Goal: Task Accomplishment & Management: Manage account settings

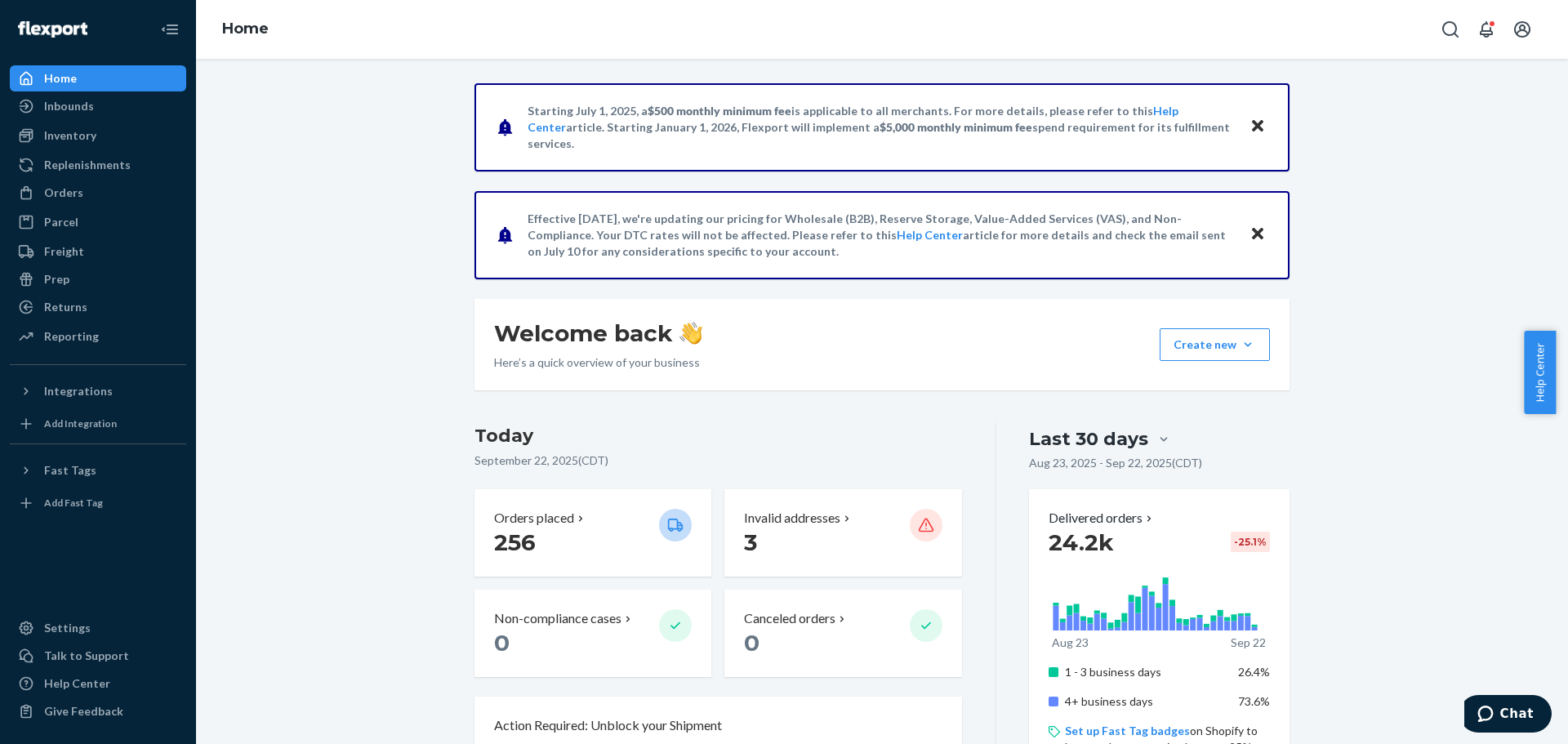
click at [1252, 127] on icon "Close" at bounding box center [1257, 125] width 11 height 11
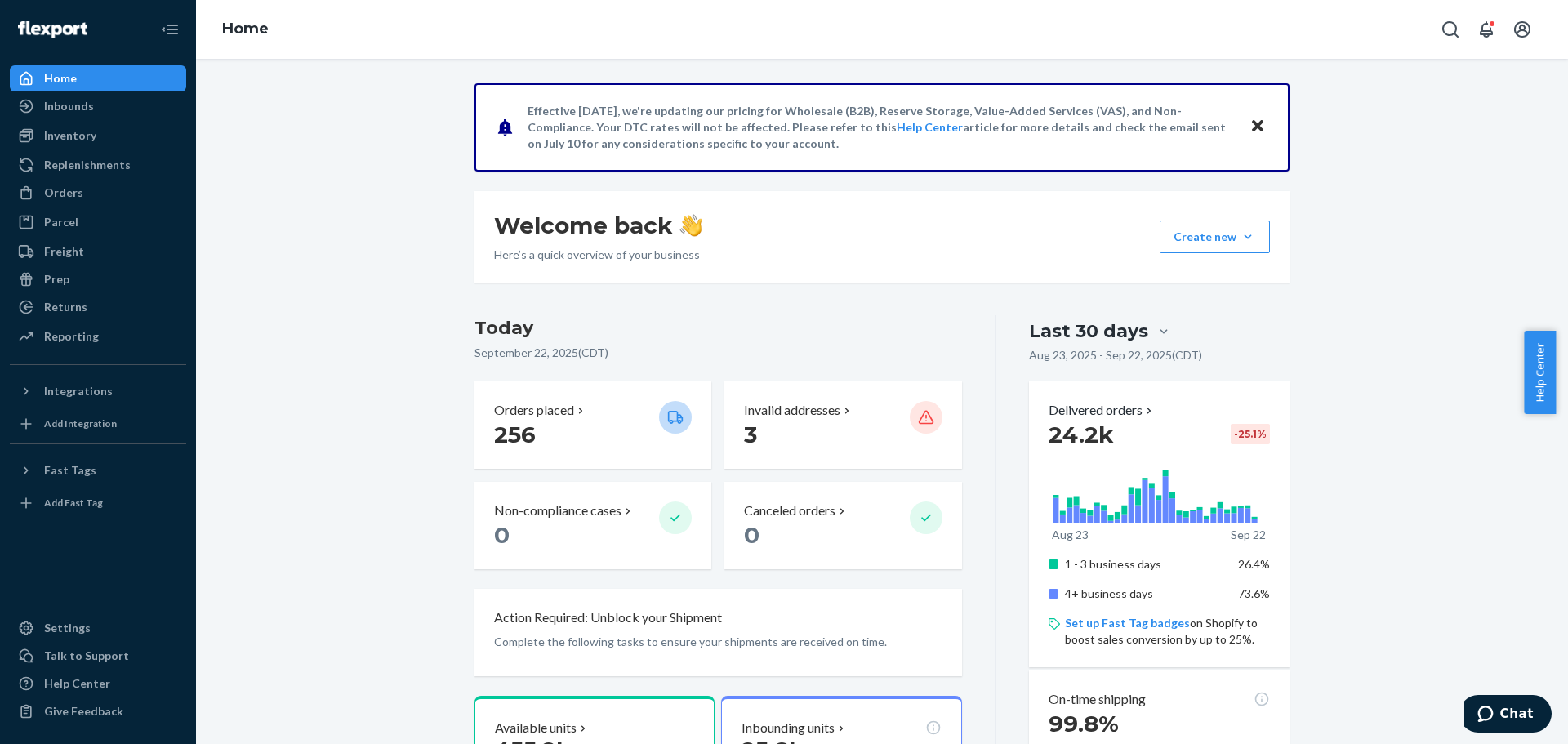
click at [1252, 127] on icon "Close" at bounding box center [1257, 125] width 11 height 11
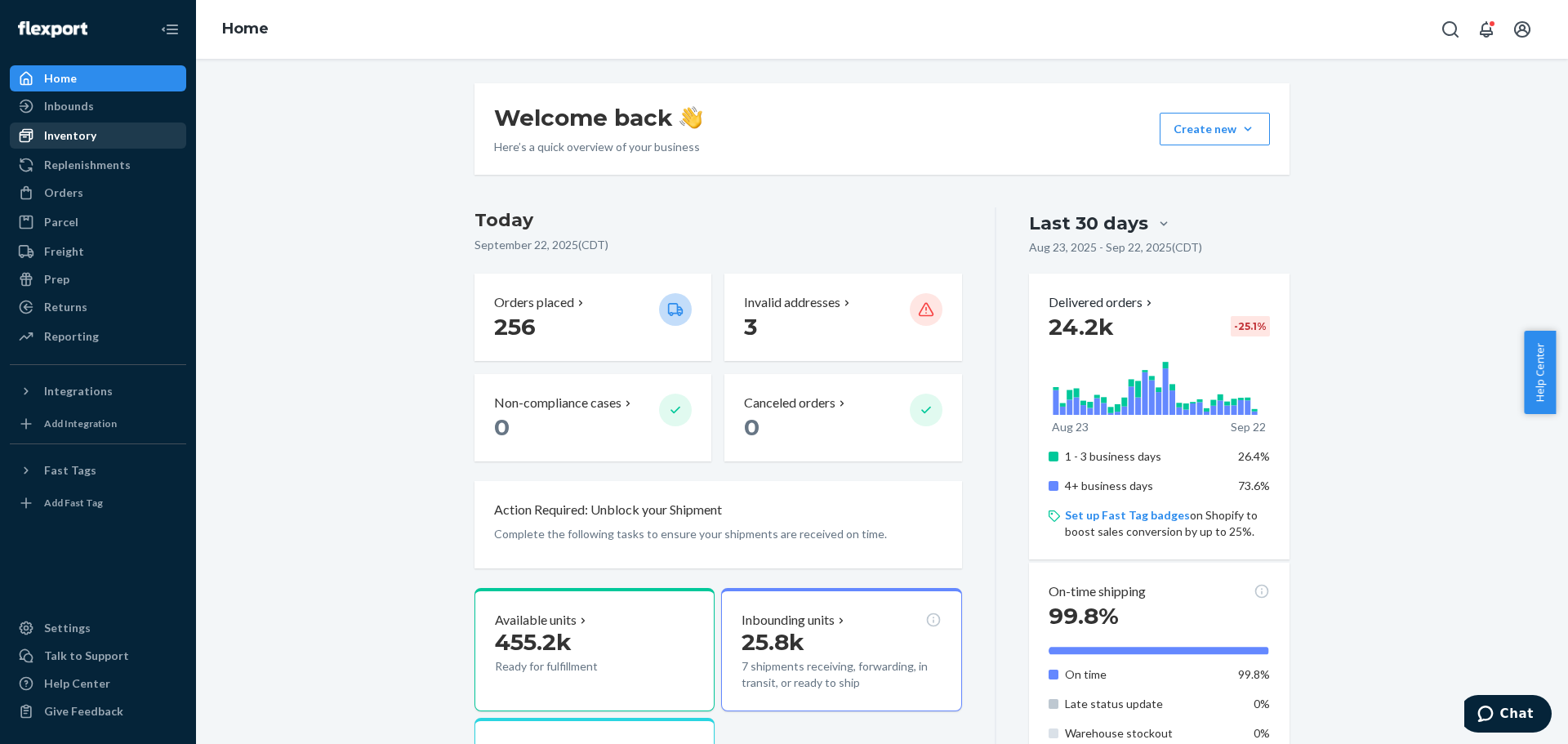
click at [104, 130] on div "Inventory" at bounding box center [97, 135] width 173 height 23
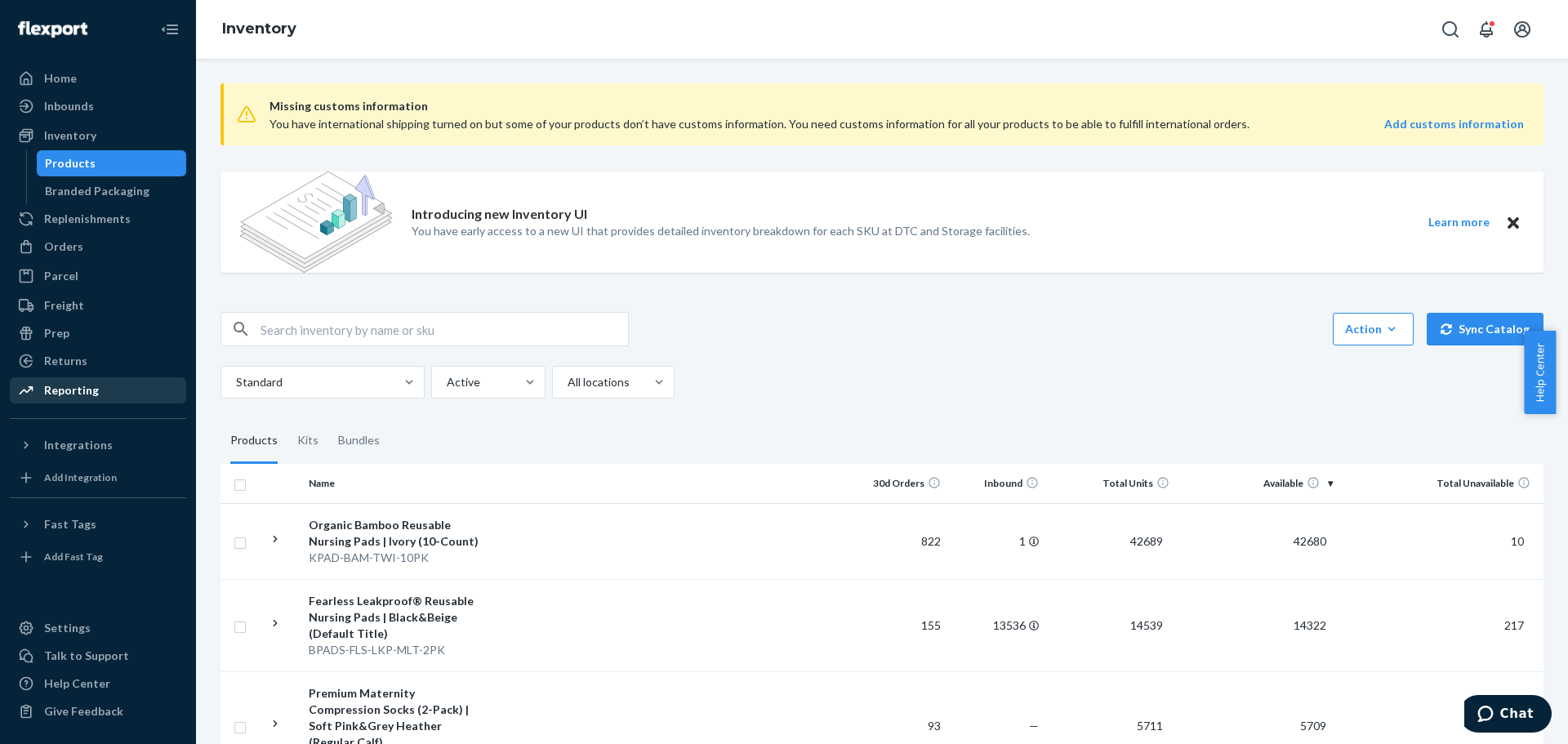
click at [120, 388] on div "Reporting" at bounding box center [97, 391] width 173 height 23
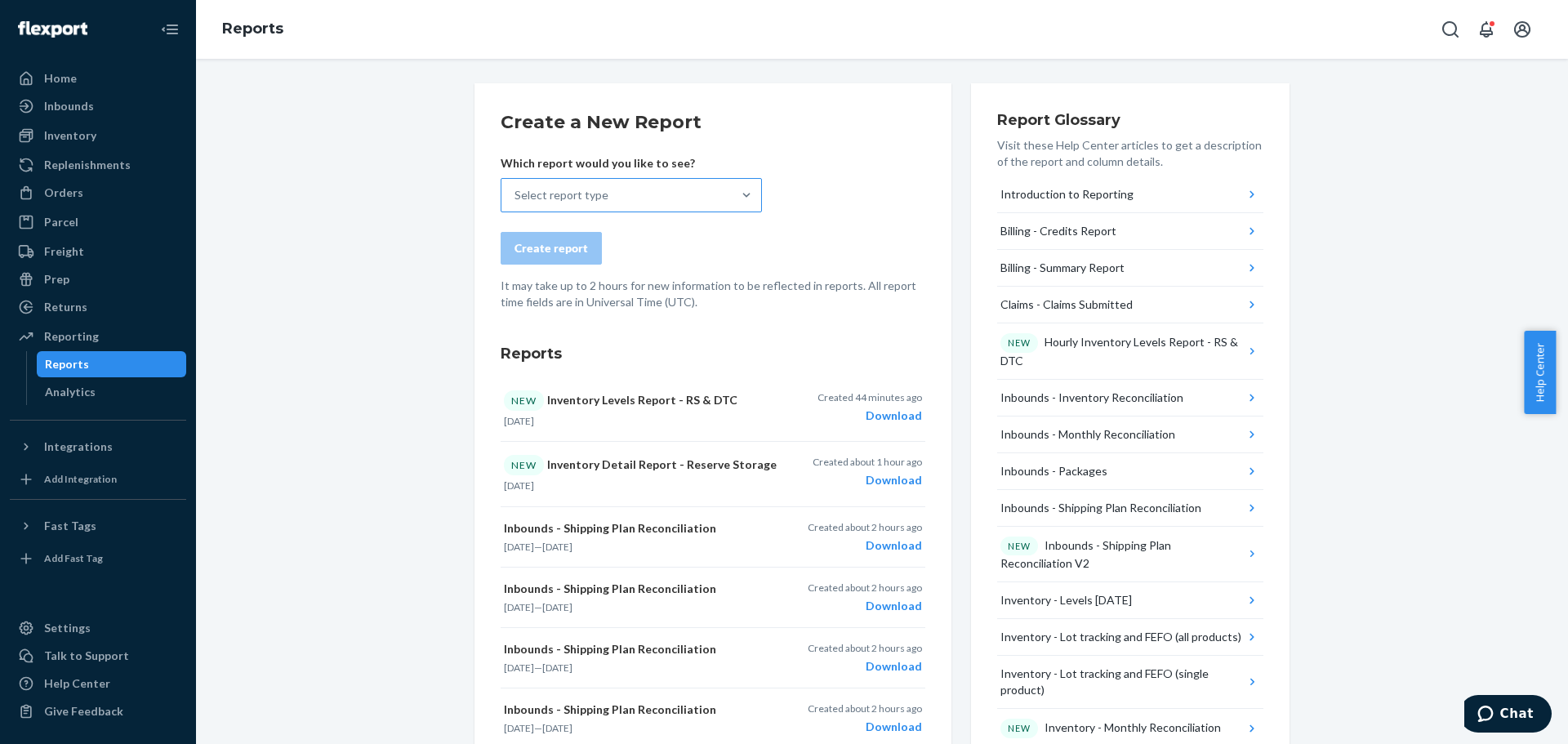
click at [638, 200] on div "Select report type" at bounding box center [617, 195] width 230 height 32
click at [516, 200] on input "Select report type" at bounding box center [516, 196] width 2 height 17
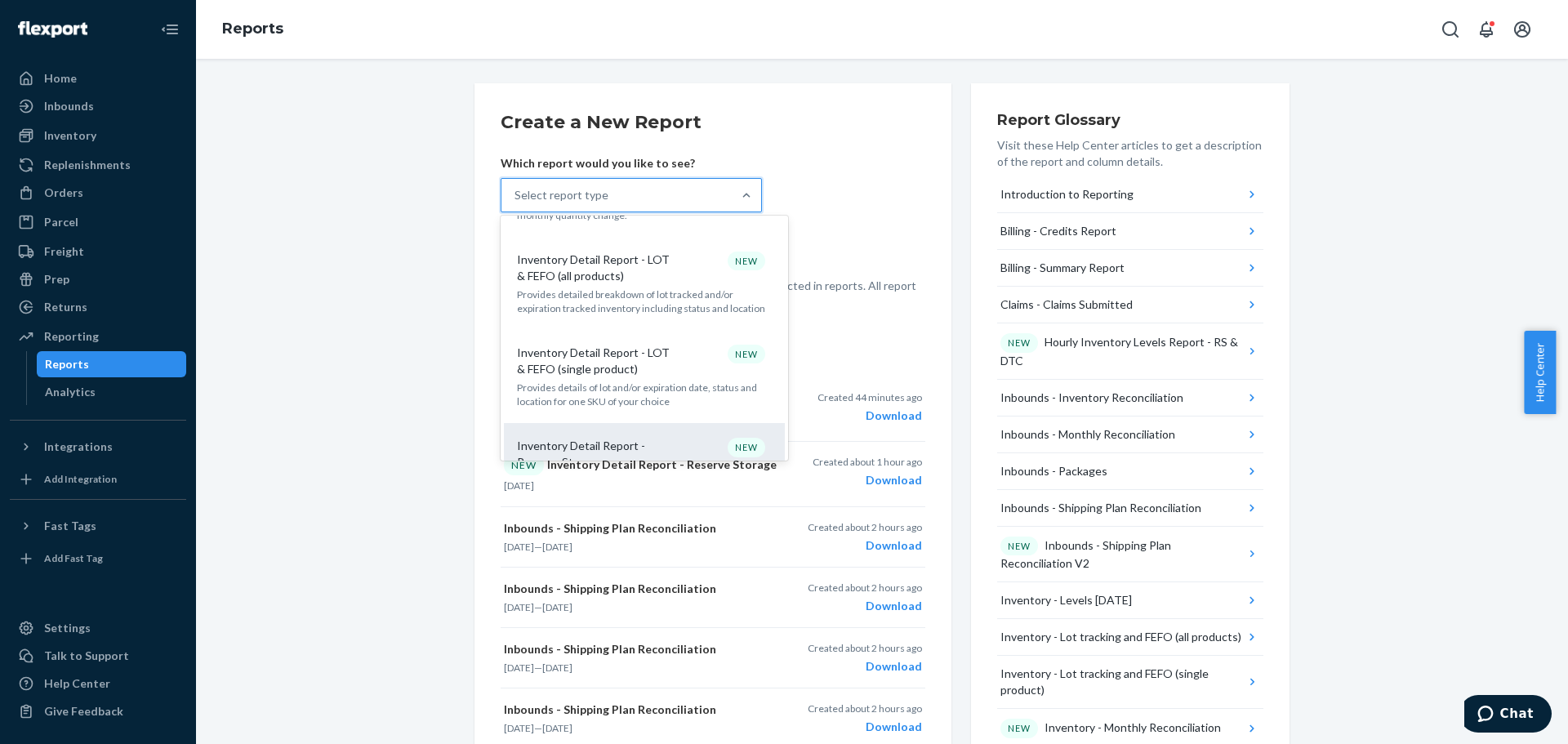
scroll to position [952, 0]
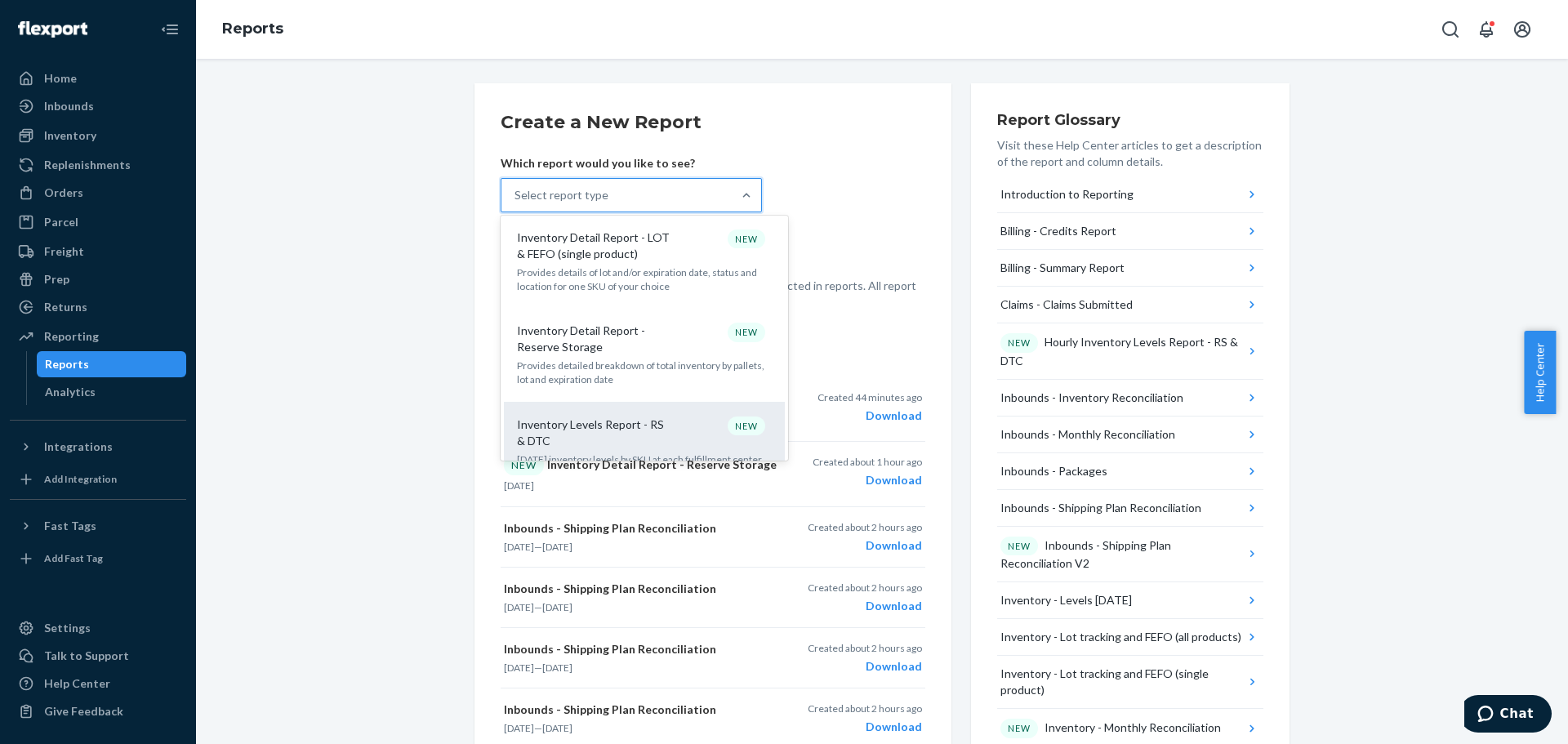
click at [661, 417] on p "Inventory Levels Report - RS & DTC" at bounding box center [595, 432] width 157 height 32
click at [516, 203] on input "option Inventory Levels Report - RS & DTC focused, 15 of 32. 32 results availab…" at bounding box center [516, 196] width 2 height 17
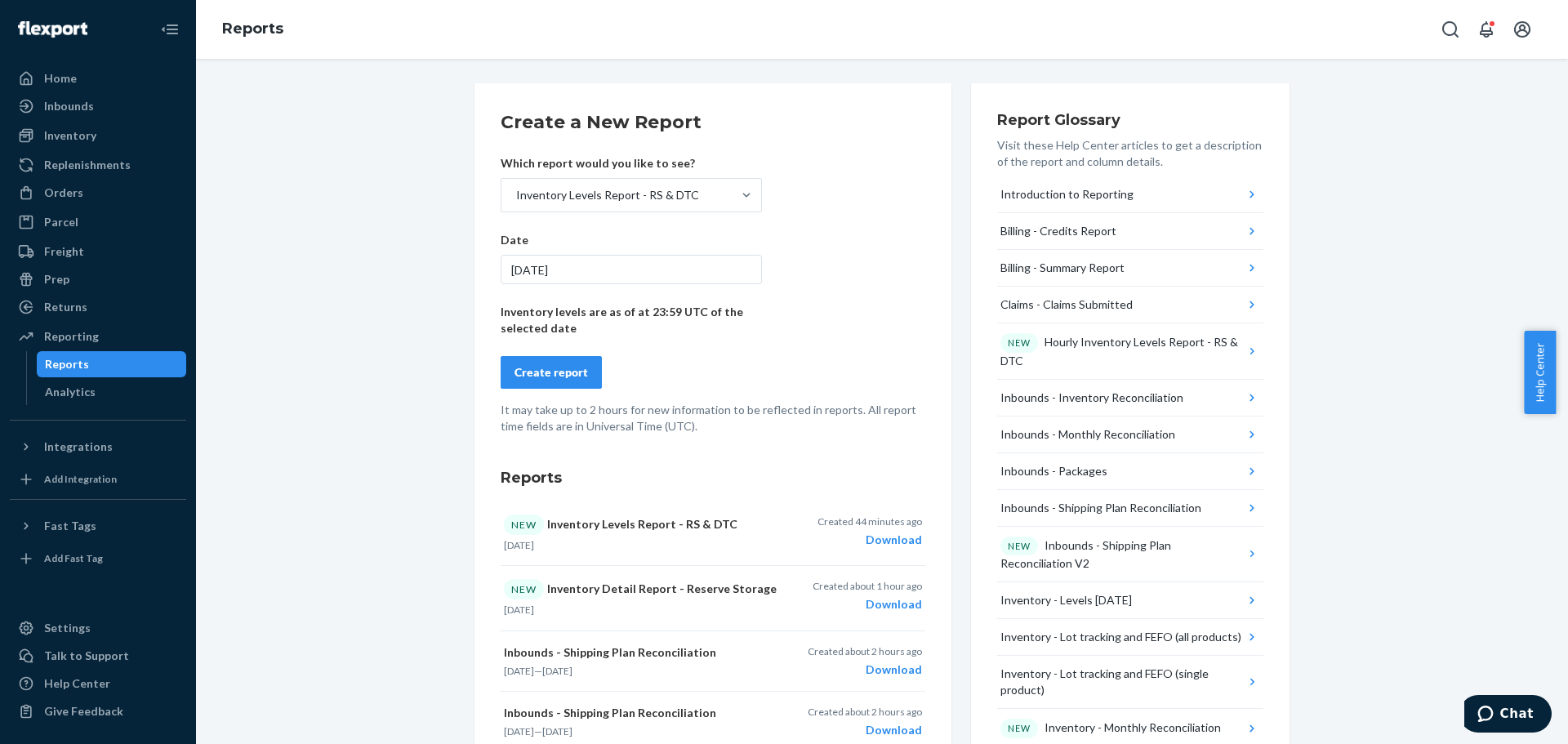
click at [551, 380] on button "Create report" at bounding box center [551, 372] width 101 height 32
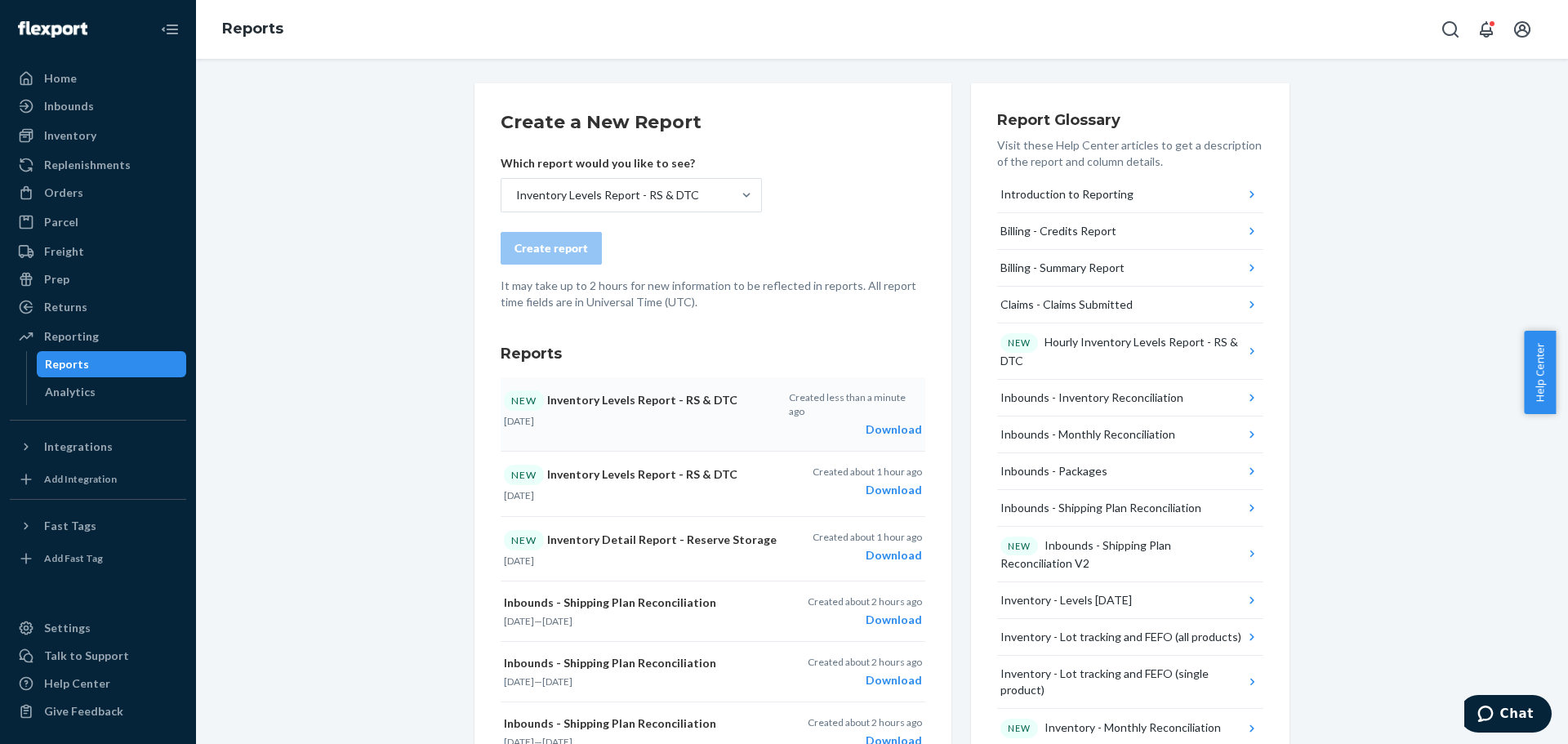
click at [878, 421] on div "Download" at bounding box center [856, 430] width 134 height 17
click at [575, 173] on div "Which report would you like to see? Inventory Levels Report - RS & DTC" at bounding box center [631, 184] width 261 height 58
click at [577, 192] on div "Inventory Levels Report - RS & DTC" at bounding box center [607, 196] width 183 height 17
click at [516, 192] on input "Inventory Levels Report - RS & DTC" at bounding box center [516, 196] width 2 height 17
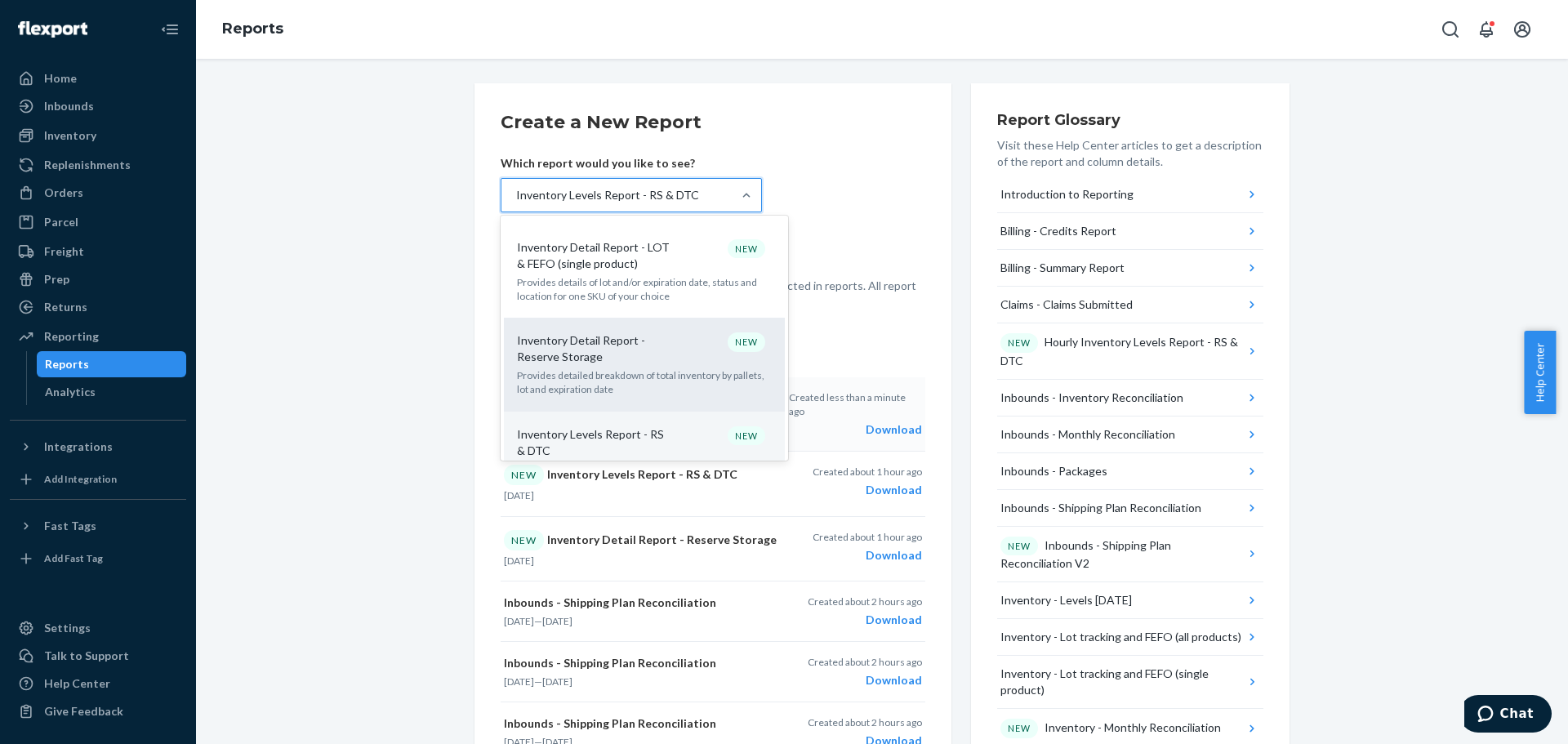
scroll to position [981, 0]
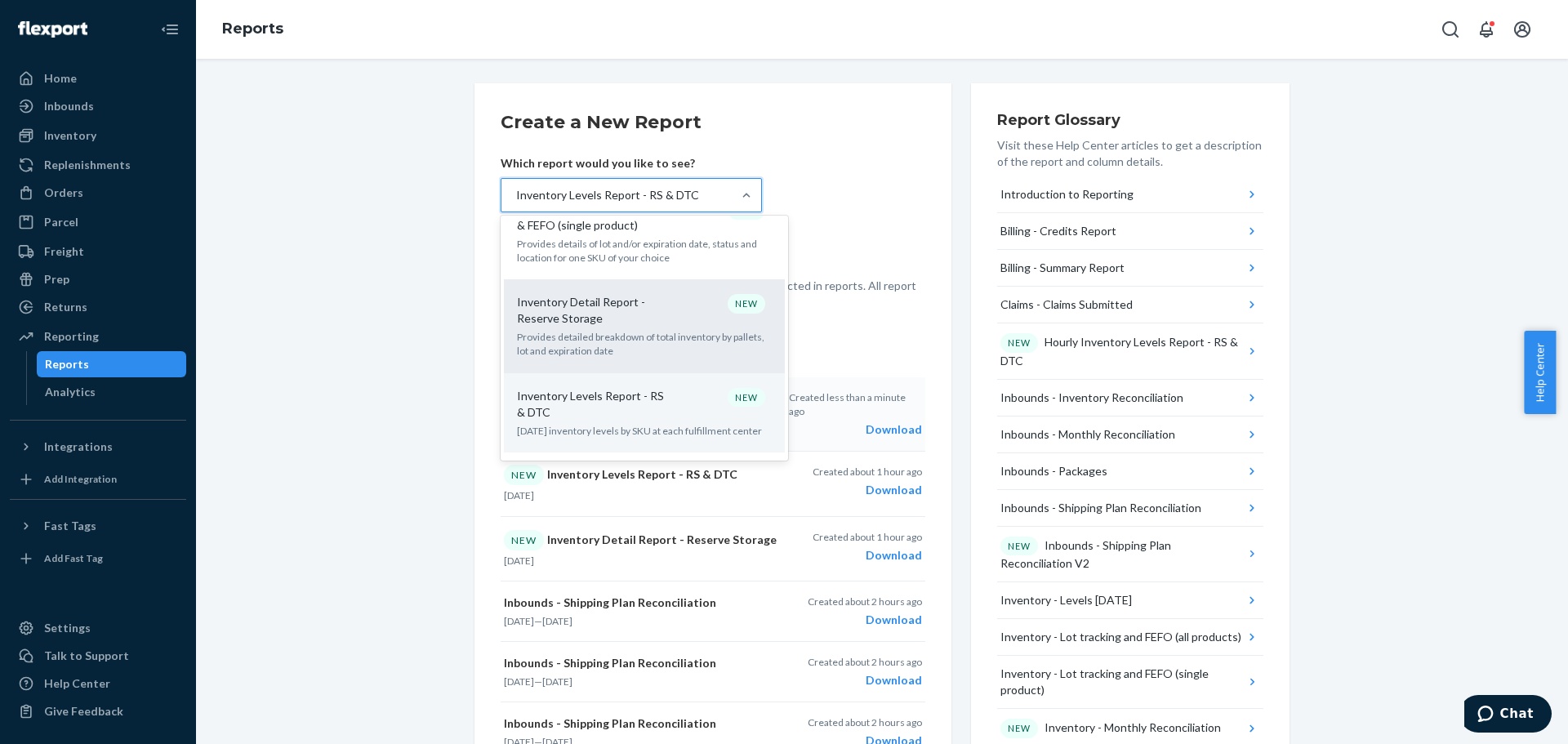
click at [671, 294] on div "Inventory Detail Report - Reserve Storage NEW" at bounding box center [641, 310] width 261 height 32
click at [516, 203] on input "option Inventory Levels Report - RS & DTC, selected. option Inventory Detail Re…" at bounding box center [516, 196] width 2 height 17
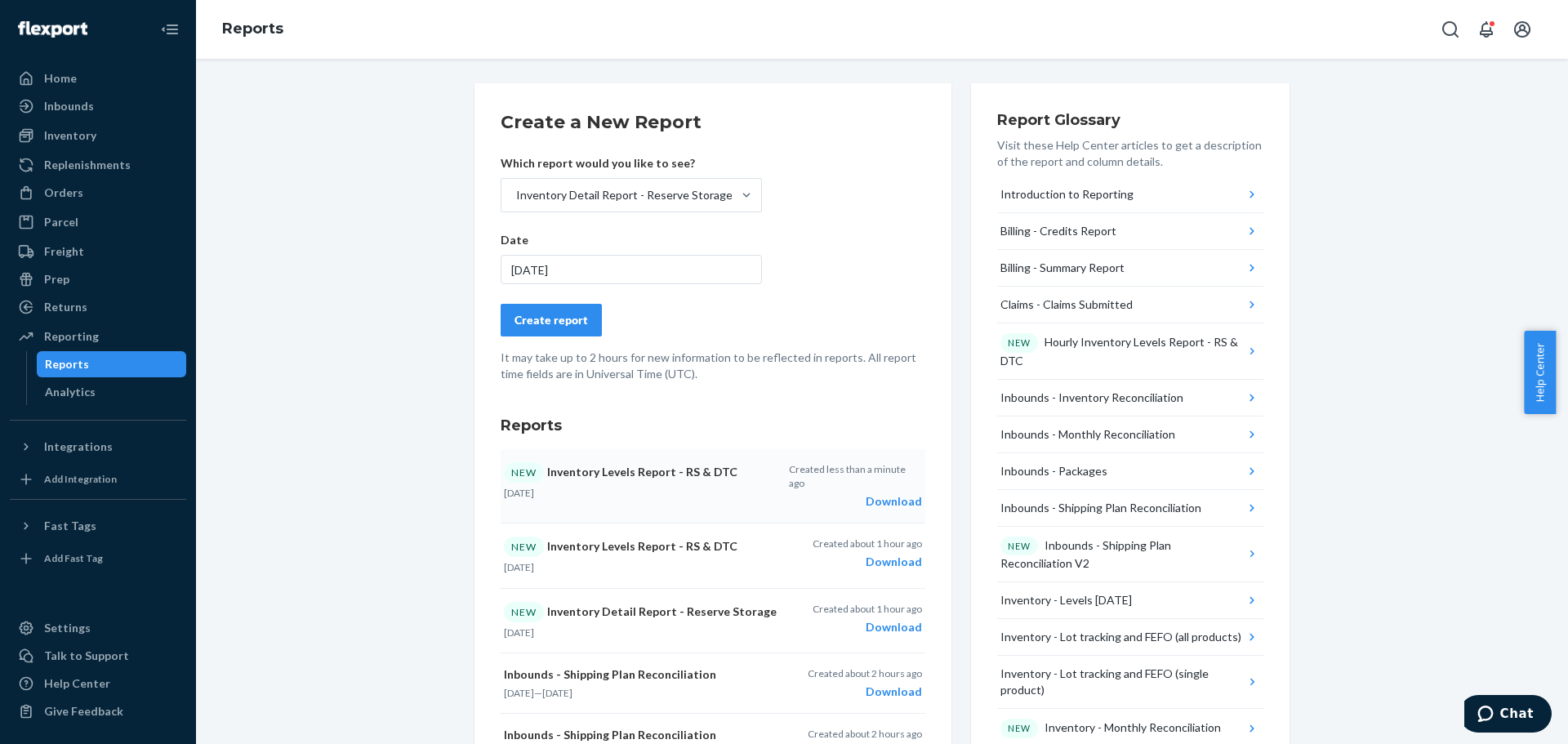
click at [562, 326] on div "Create report" at bounding box center [551, 320] width 73 height 17
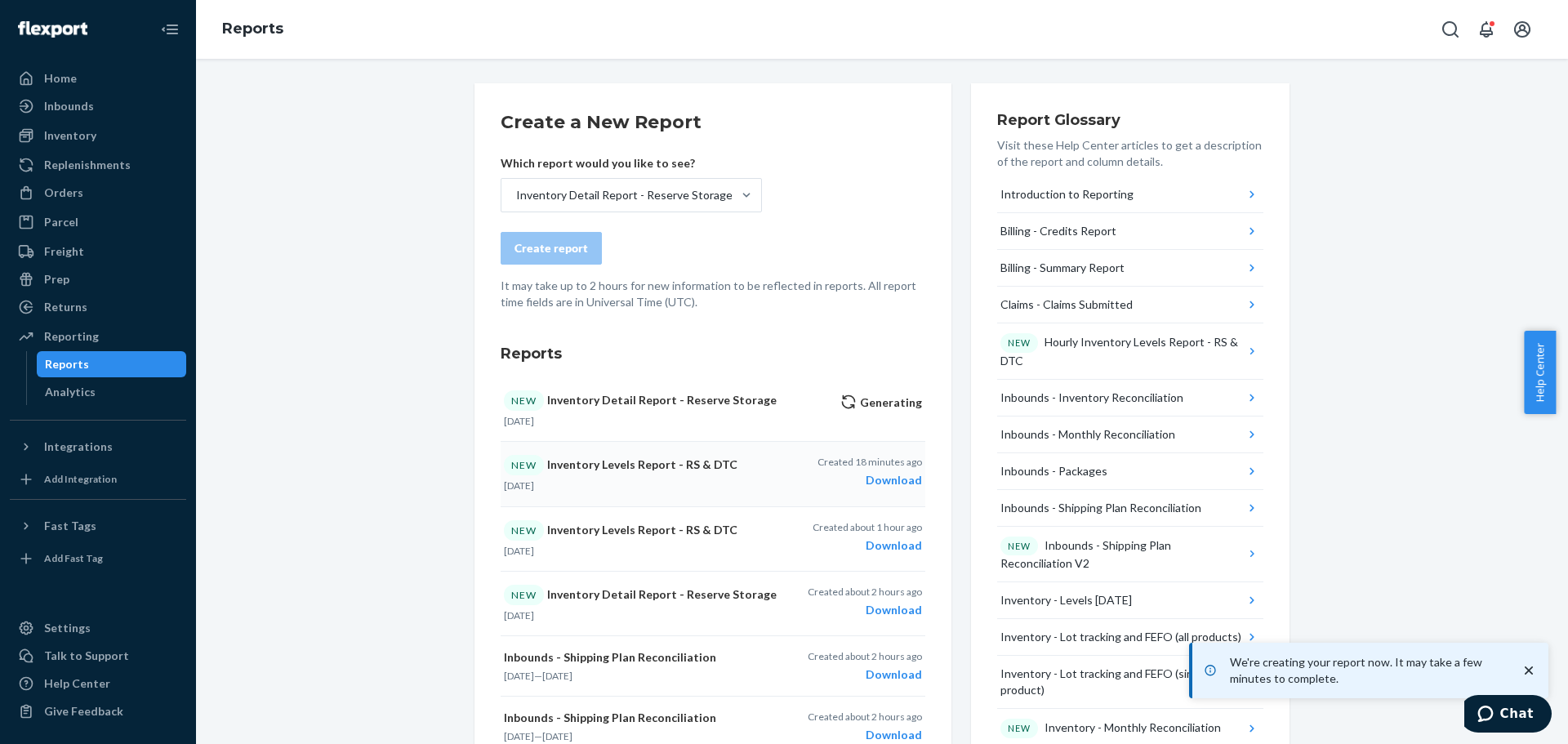
click at [1524, 671] on icon "close toast" at bounding box center [1529, 671] width 17 height 17
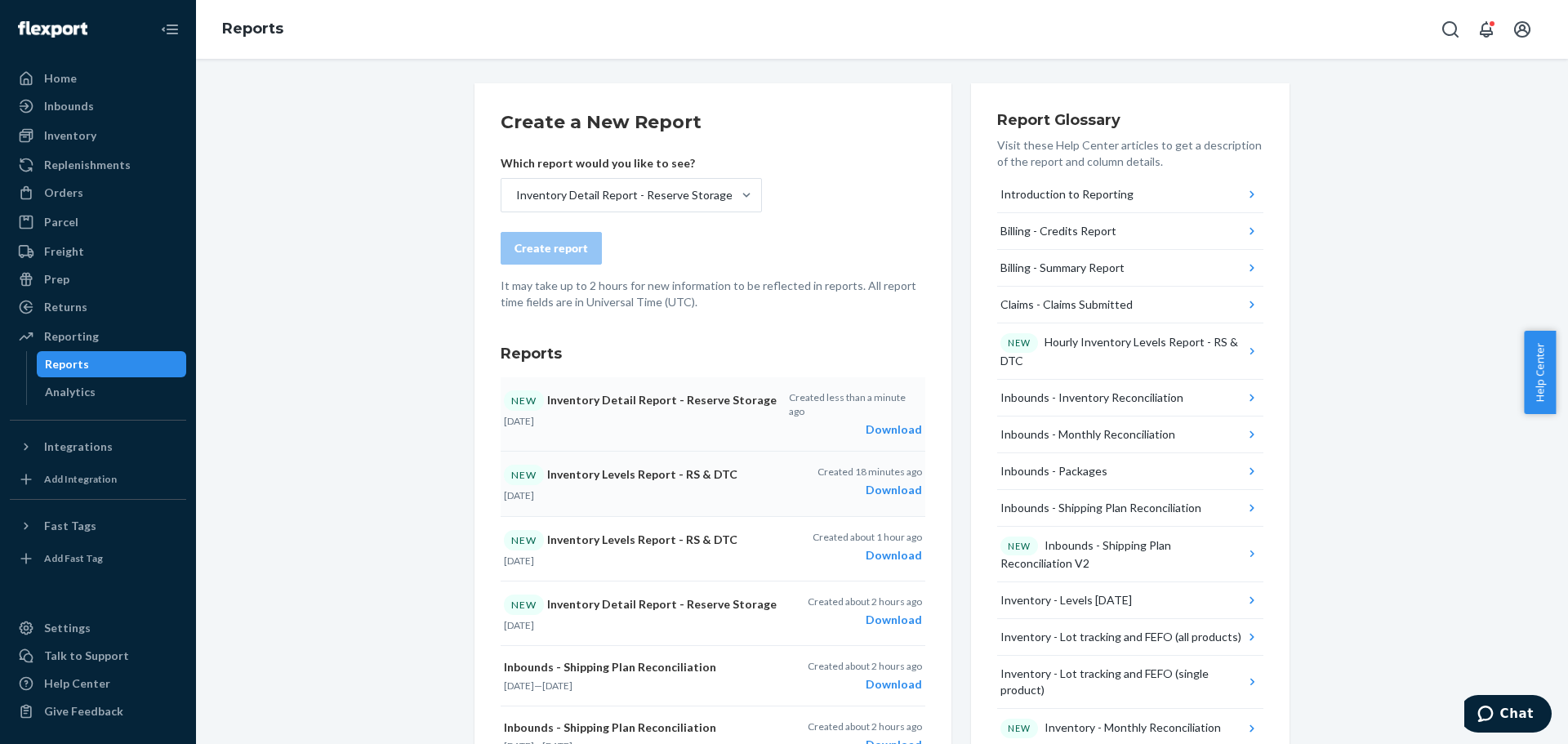
click at [883, 421] on div "Download" at bounding box center [856, 430] width 134 height 17
click at [105, 154] on div "Replenishments" at bounding box center [97, 165] width 173 height 23
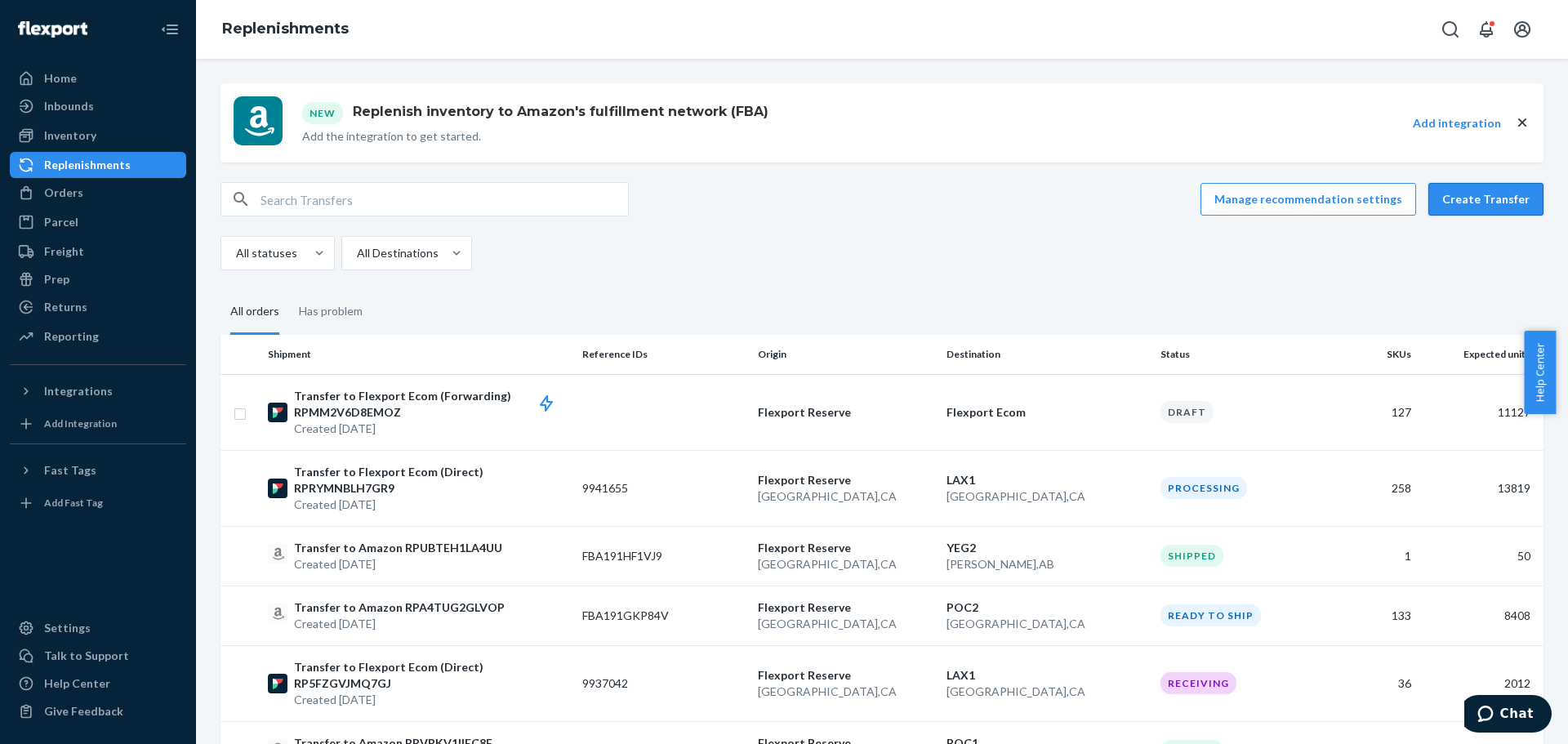
click at [1437, 205] on button "Create Transfer" at bounding box center [1485, 199] width 115 height 32
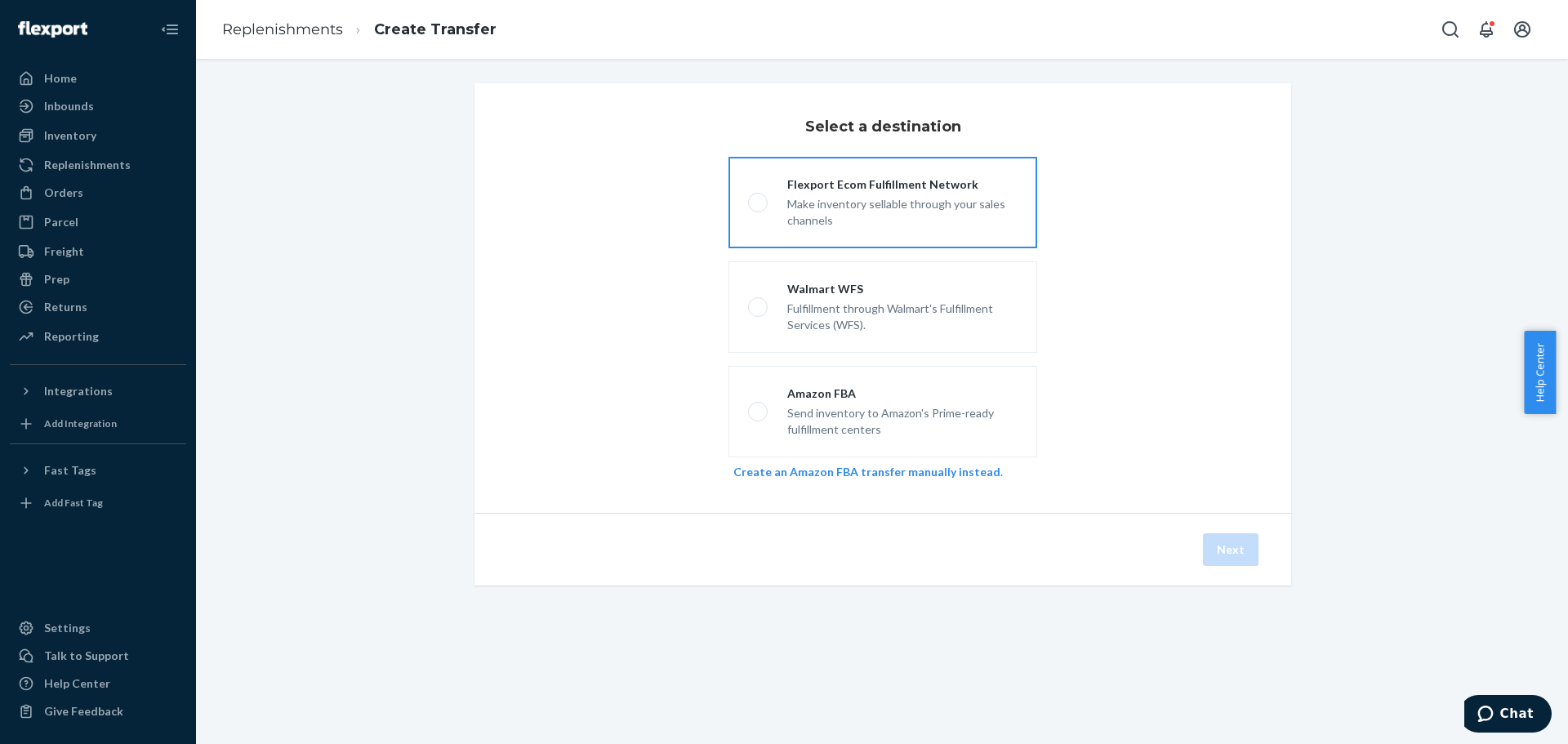
click at [759, 195] on label "Flexport Ecom Fulfillment Network Make inventory sellable through your sales ch…" at bounding box center [883, 202] width 309 height 92
click at [759, 198] on input "Flexport Ecom Fulfillment Network Make inventory sellable through your sales ch…" at bounding box center [753, 202] width 10 height 10
radio input "true"
click at [1210, 544] on button "Next" at bounding box center [1230, 549] width 56 height 32
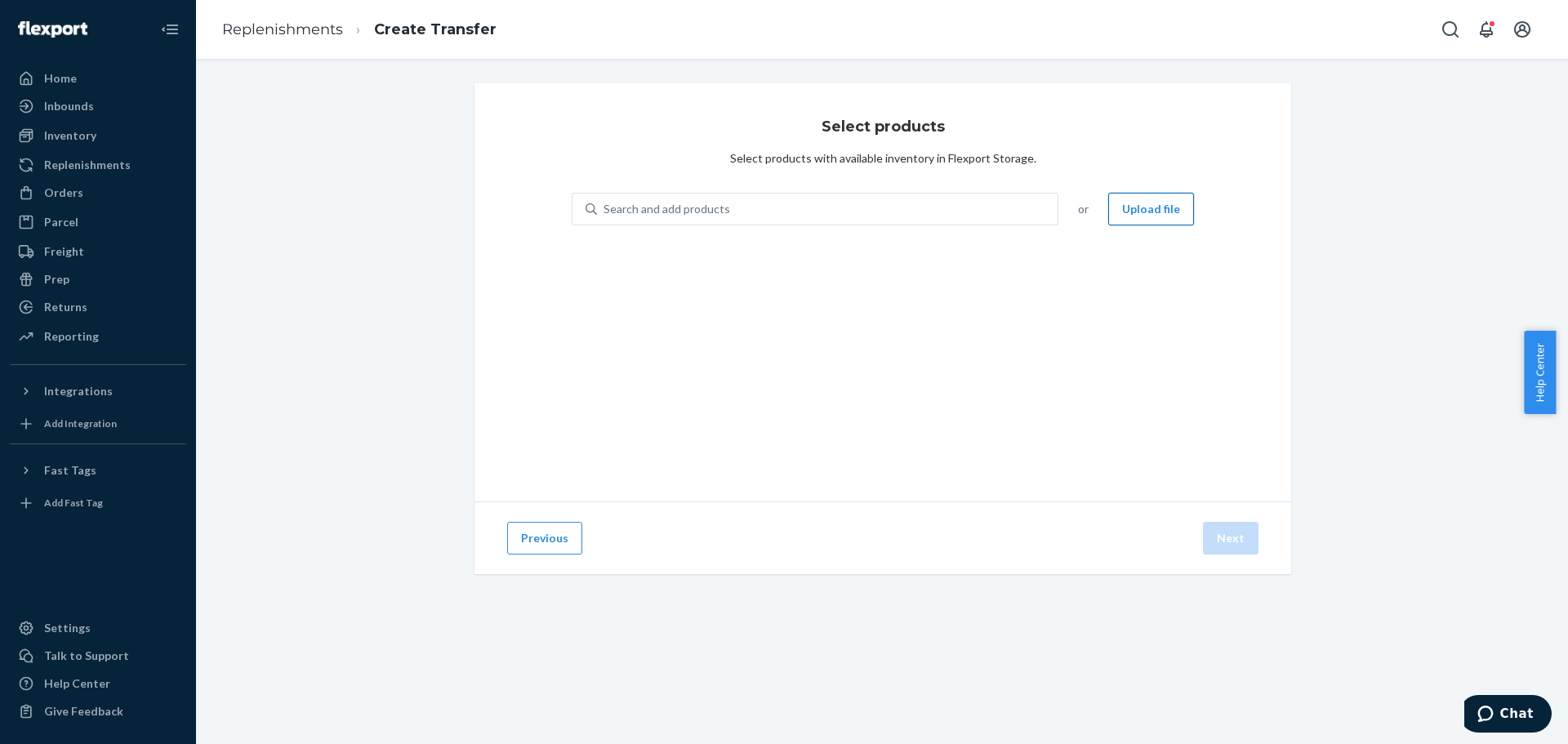
click at [1140, 202] on button "Upload file" at bounding box center [1151, 209] width 85 height 32
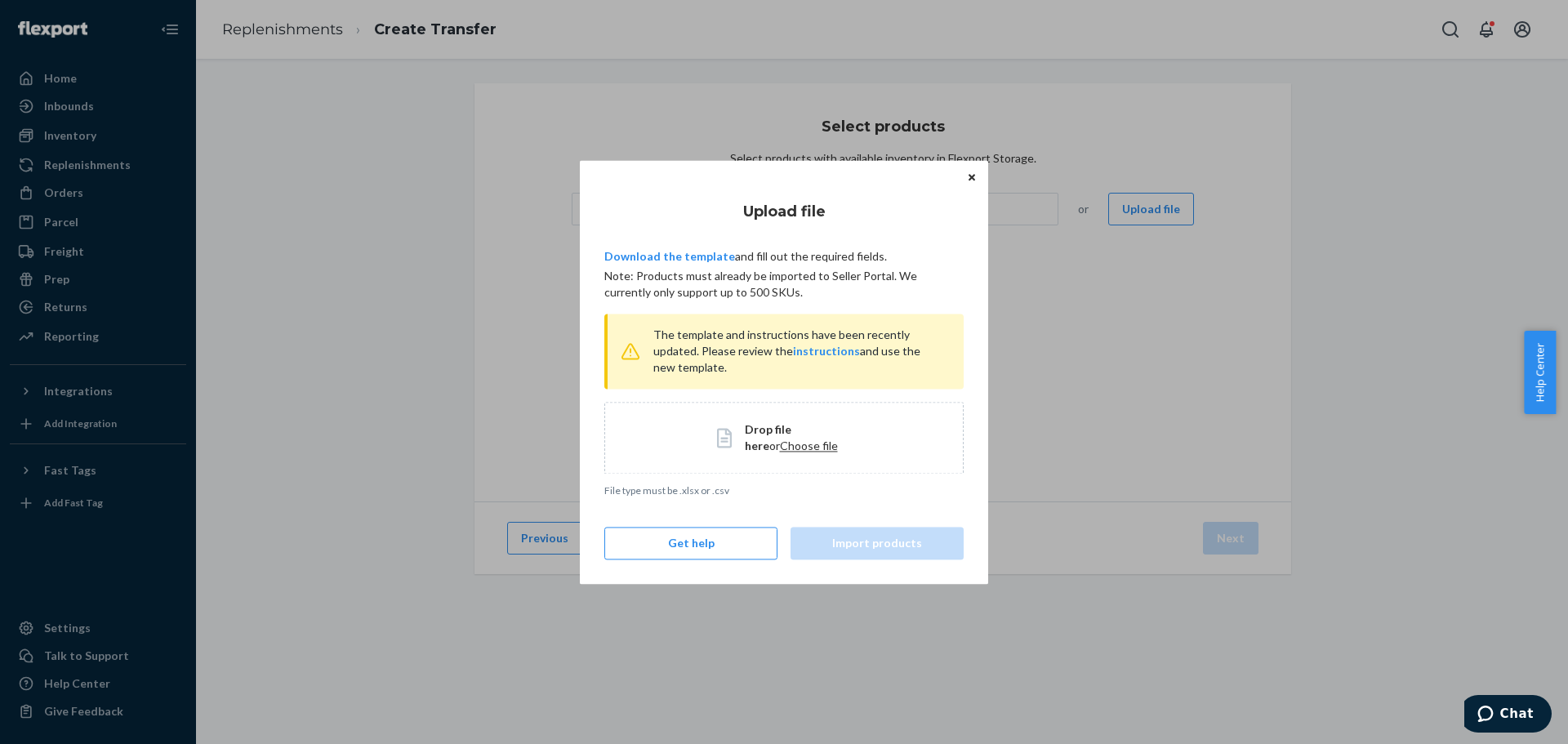
click at [780, 455] on div "Drop file here or Choose file" at bounding box center [784, 438] width 360 height 72
click at [860, 536] on button "Import products" at bounding box center [877, 543] width 173 height 32
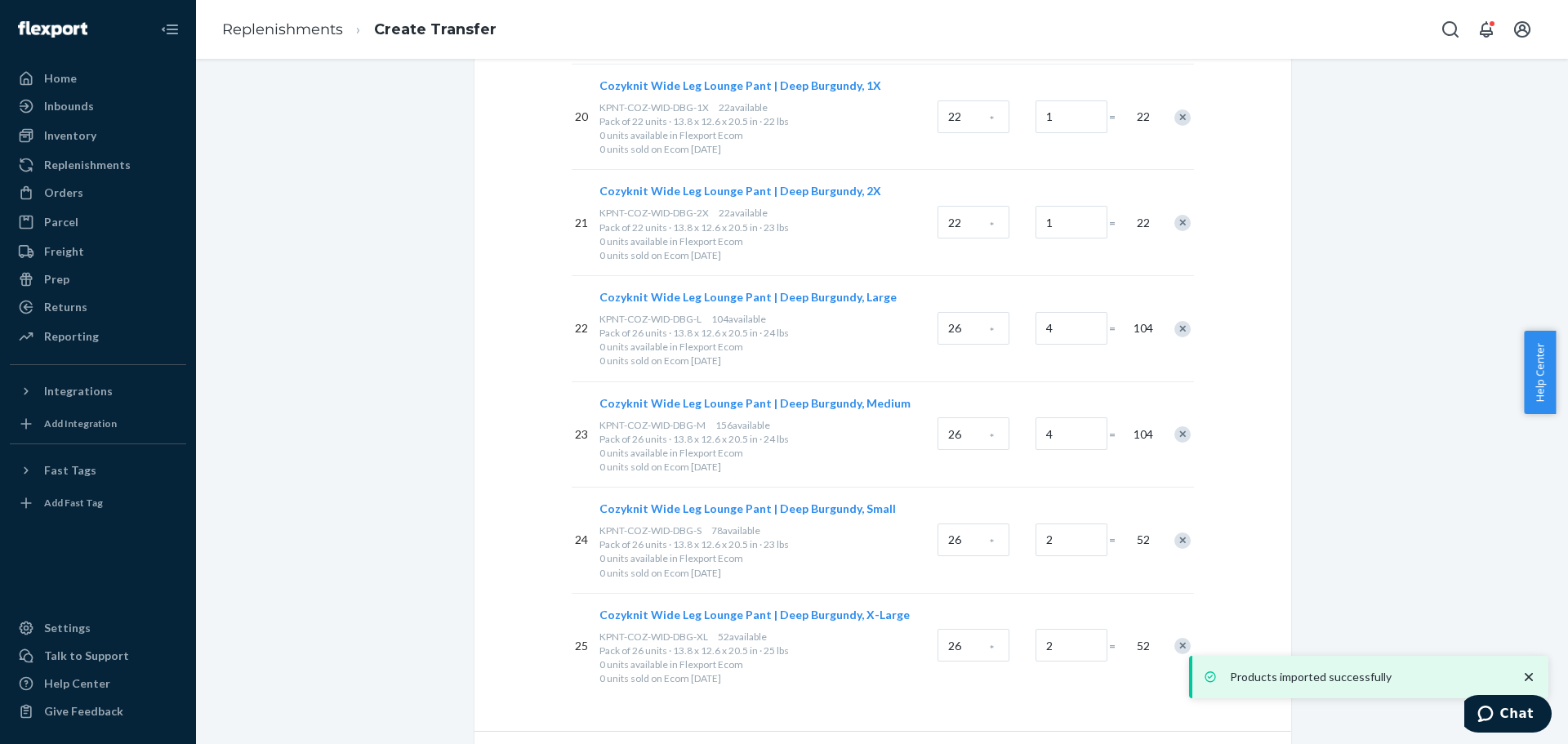
scroll to position [2418, 0]
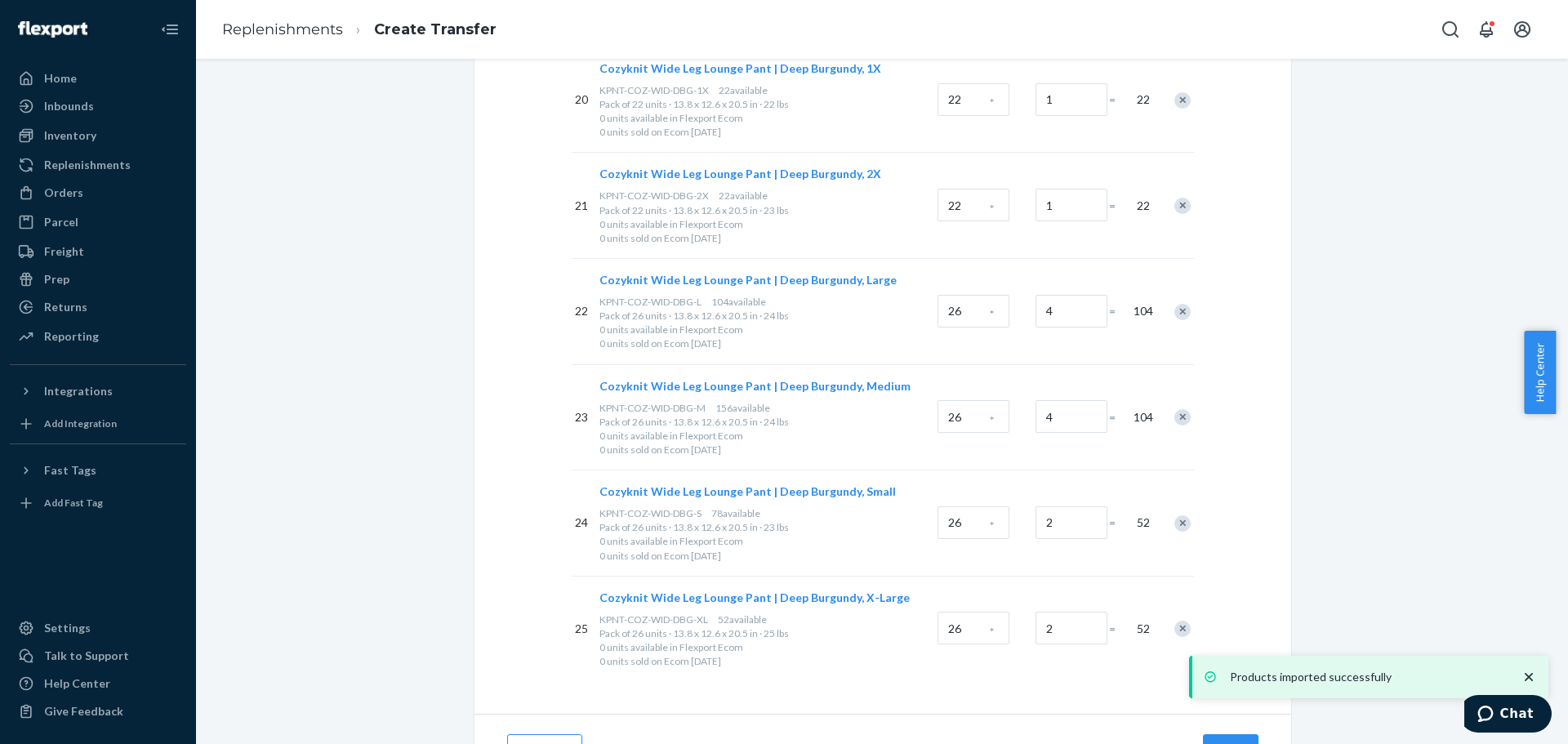
drag, startPoint x: 1530, startPoint y: 674, endPoint x: 1517, endPoint y: 665, distance: 15.8
click at [1530, 674] on icon "close toast" at bounding box center [1528, 677] width 8 height 8
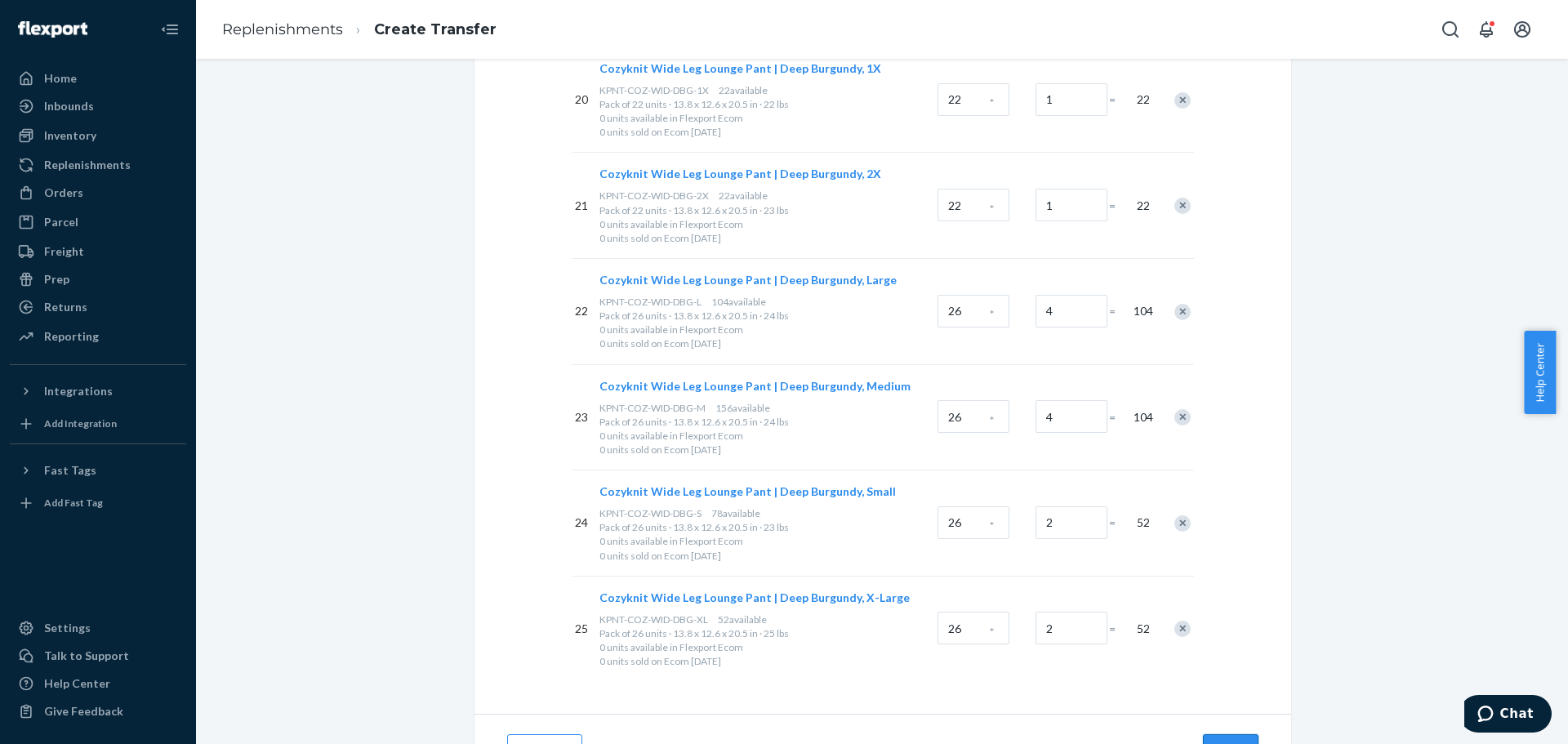
click at [1223, 735] on button "Next" at bounding box center [1230, 750] width 56 height 32
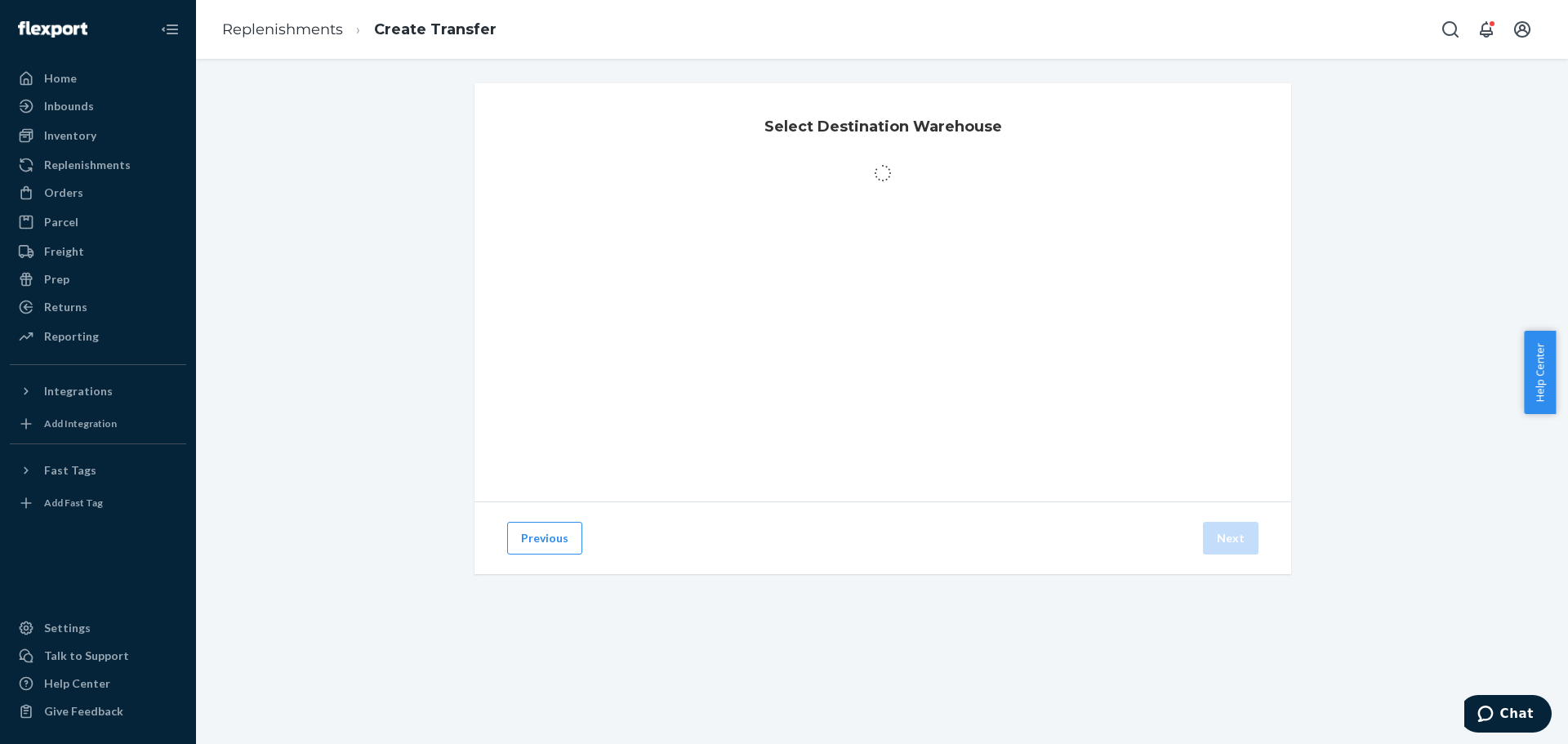
scroll to position [0, 0]
click at [805, 188] on div "LAX1 - [GEOGRAPHIC_DATA]" at bounding box center [893, 193] width 181 height 17
click at [794, 188] on input "LAX1 - [GEOGRAPHIC_DATA]" at bounding box center [788, 193] width 10 height 10
radio input "true"
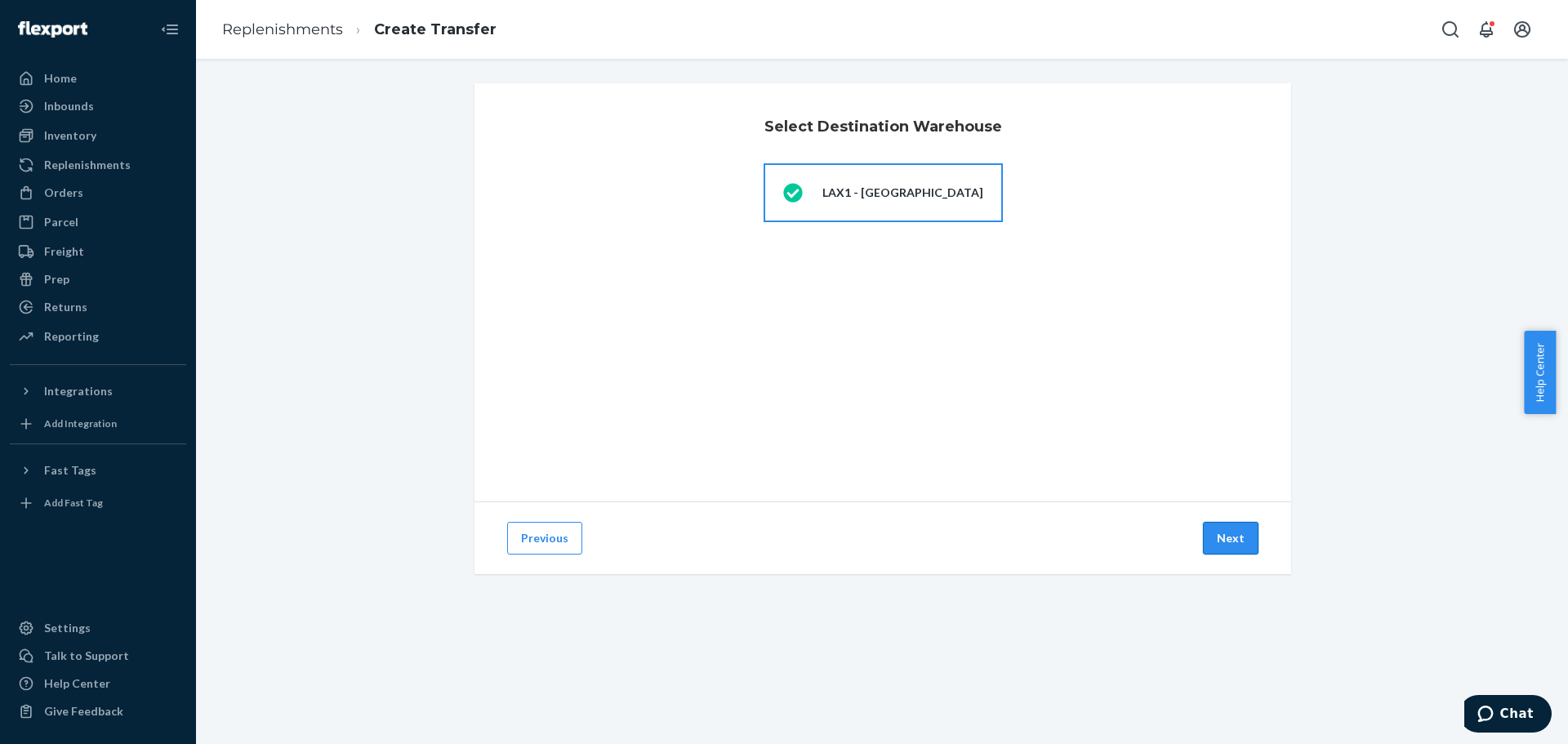
click at [1213, 538] on button "Next" at bounding box center [1230, 538] width 56 height 32
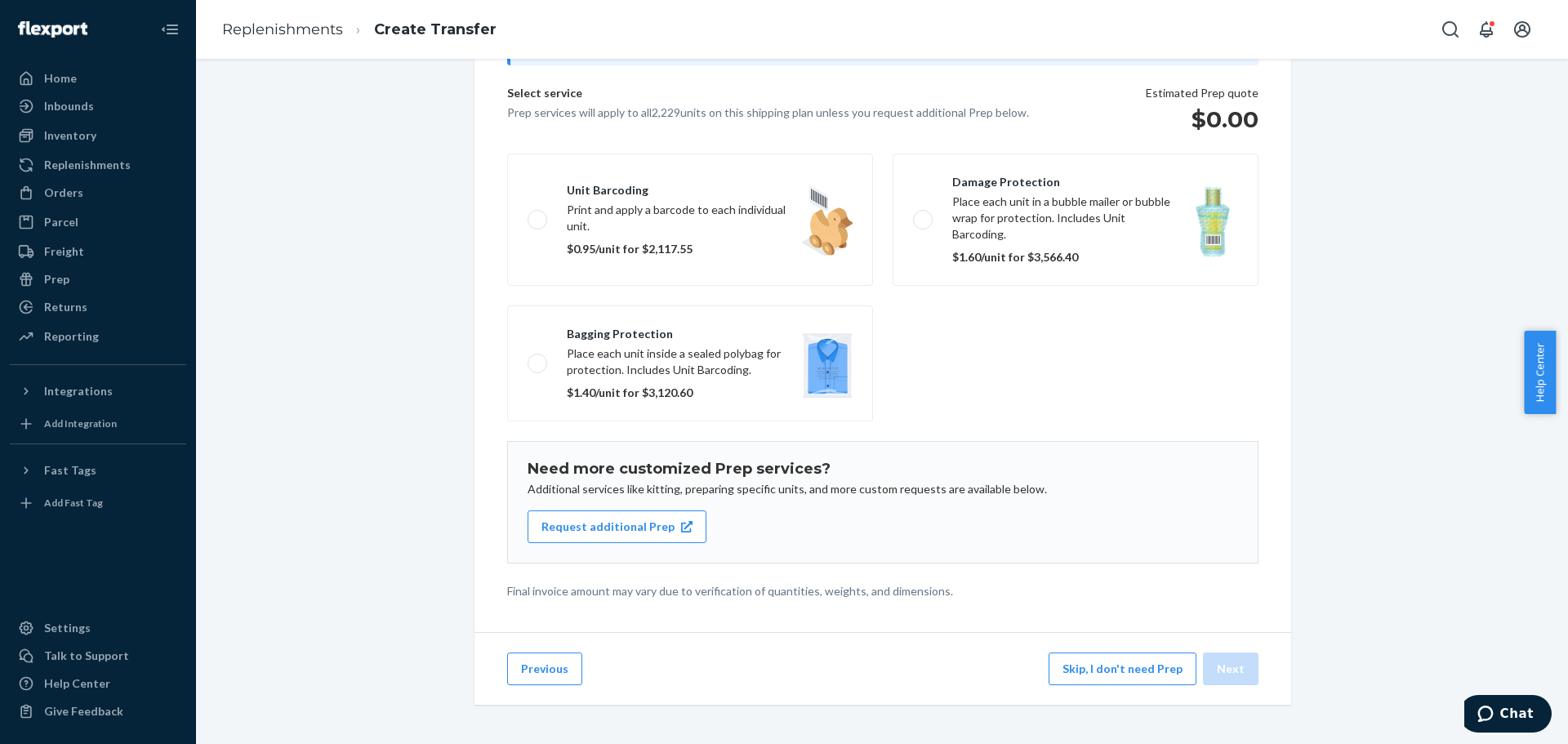
scroll to position [100, 0]
click at [1106, 661] on button "Skip, I don't need Prep" at bounding box center [1122, 669] width 147 height 32
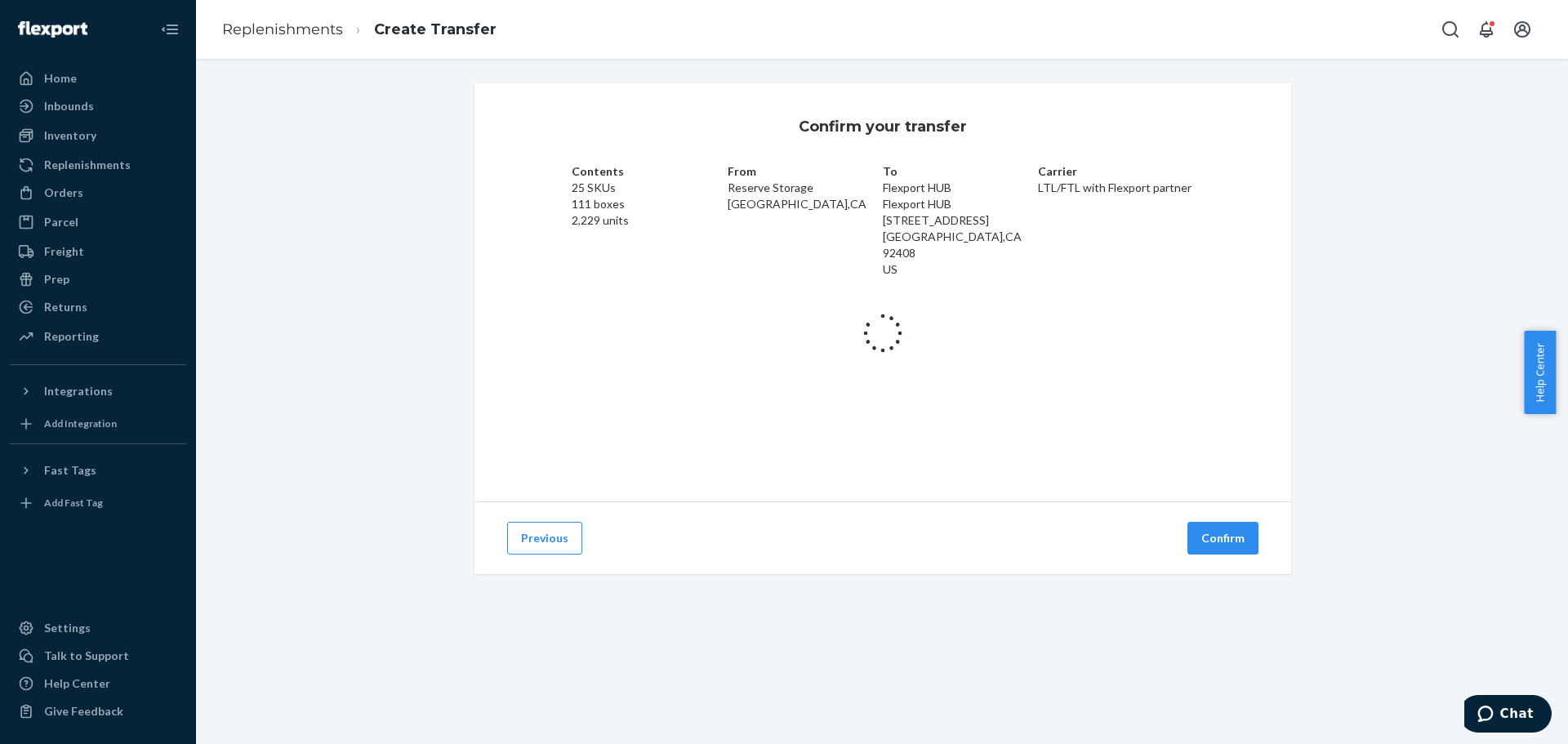
scroll to position [0, 0]
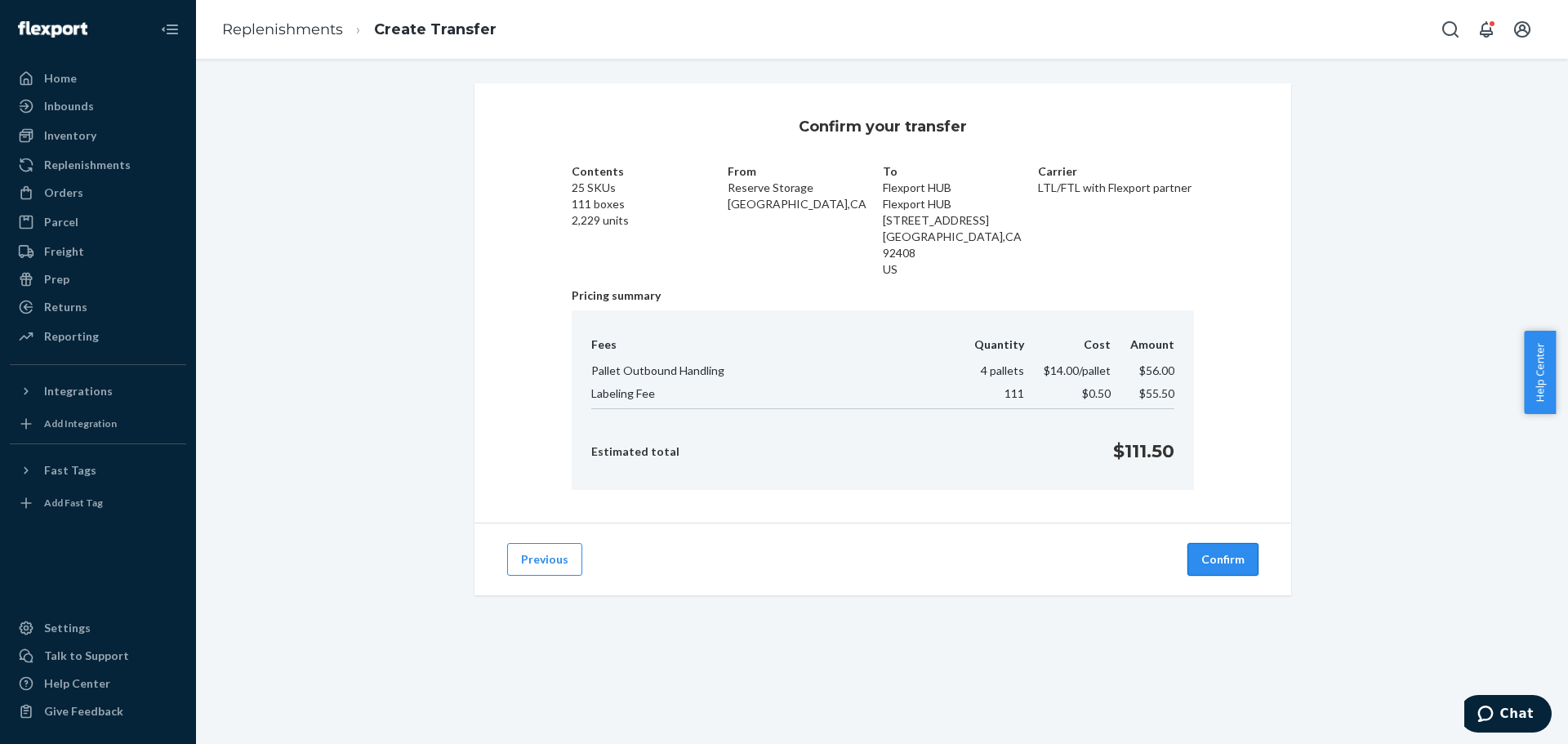
click at [1230, 544] on button "Confirm" at bounding box center [1223, 559] width 71 height 32
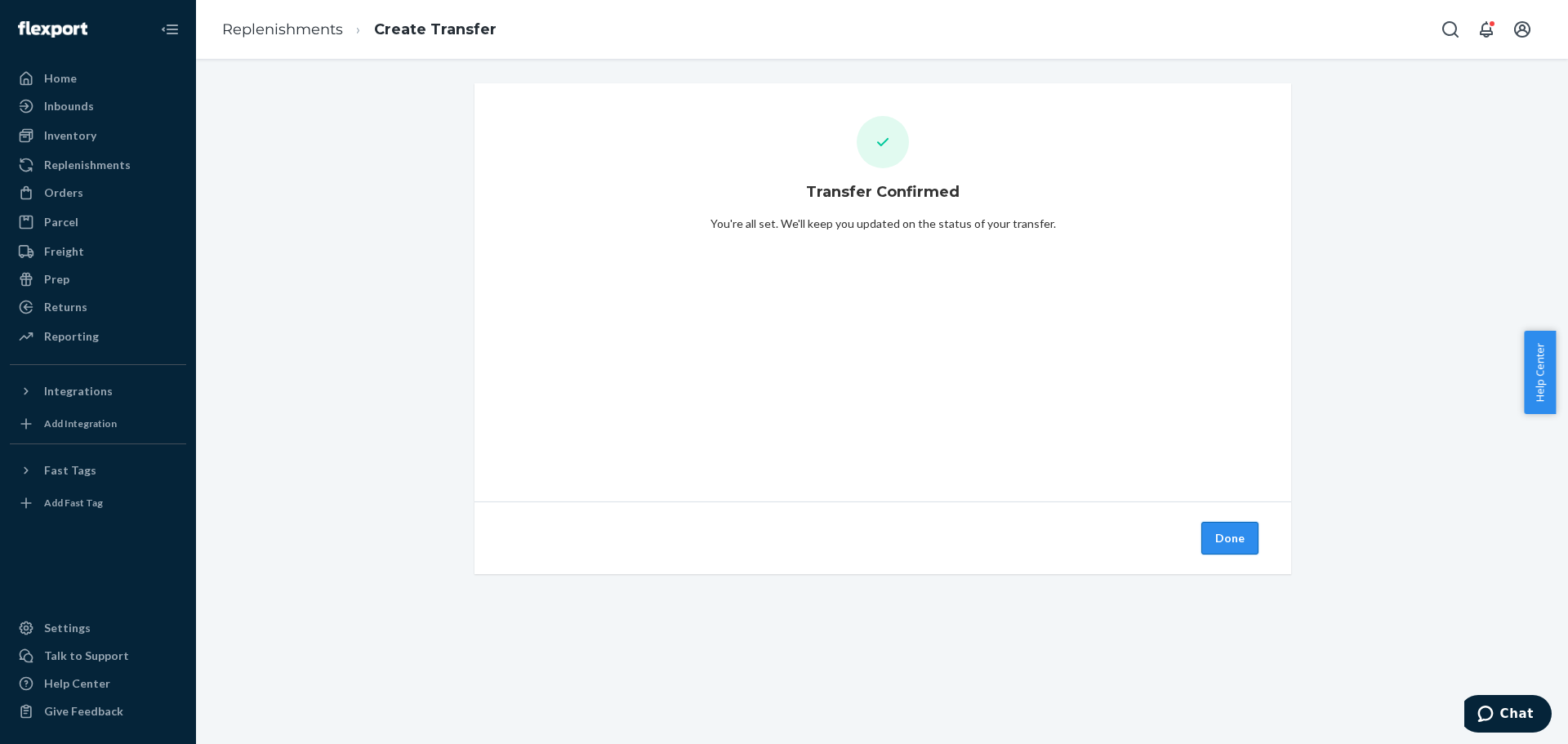
click at [1208, 538] on button "Done" at bounding box center [1230, 538] width 57 height 32
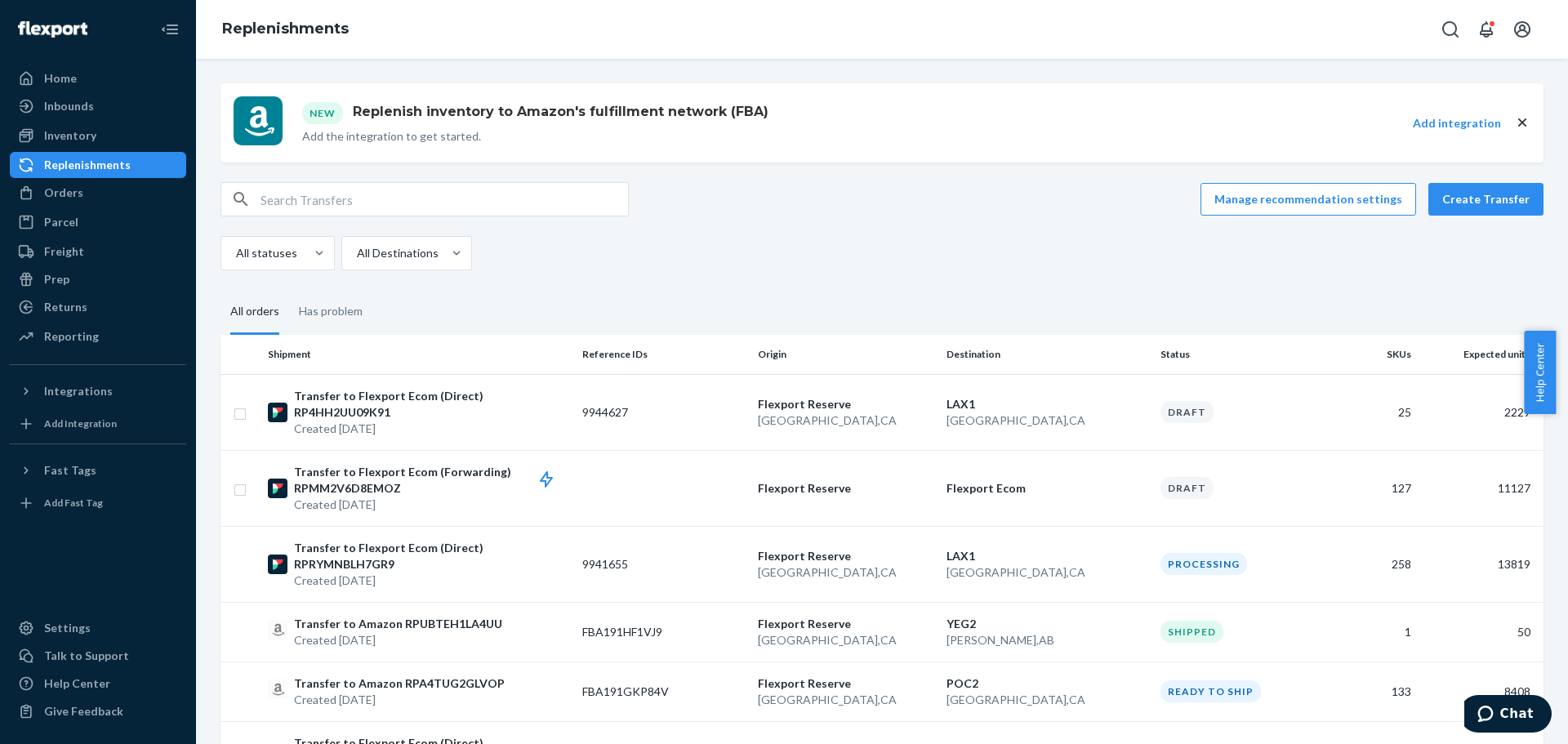
drag, startPoint x: 627, startPoint y: 404, endPoint x: 558, endPoint y: 347, distance: 89.5
click at [558, 347] on th "Shipment" at bounding box center [418, 354] width 314 height 39
click at [556, 402] on p "Transfer to Flexport Ecom (Direct) RP4HH2UU09K91" at bounding box center [431, 404] width 275 height 32
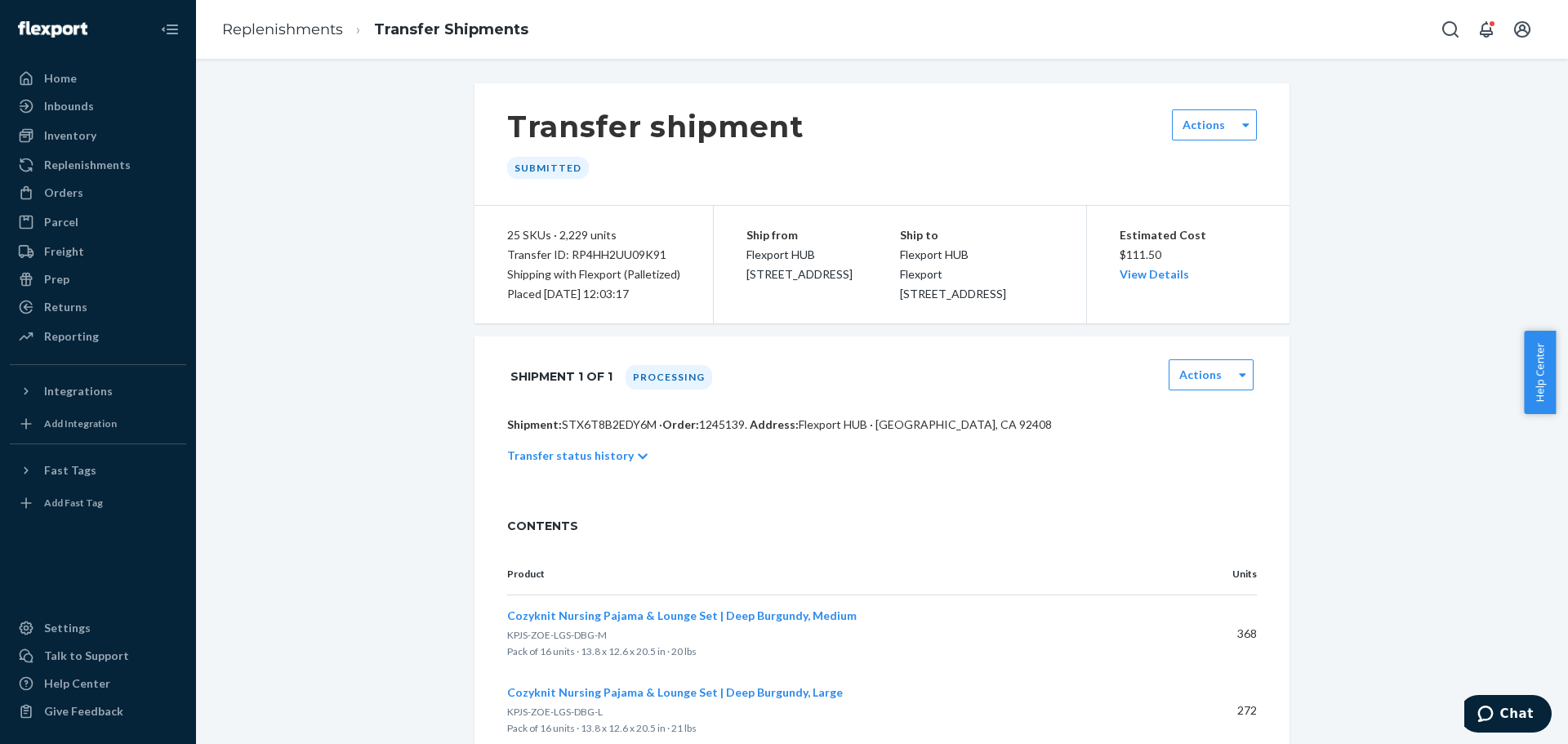
click at [581, 464] on p "Transfer status history" at bounding box center [570, 456] width 127 height 17
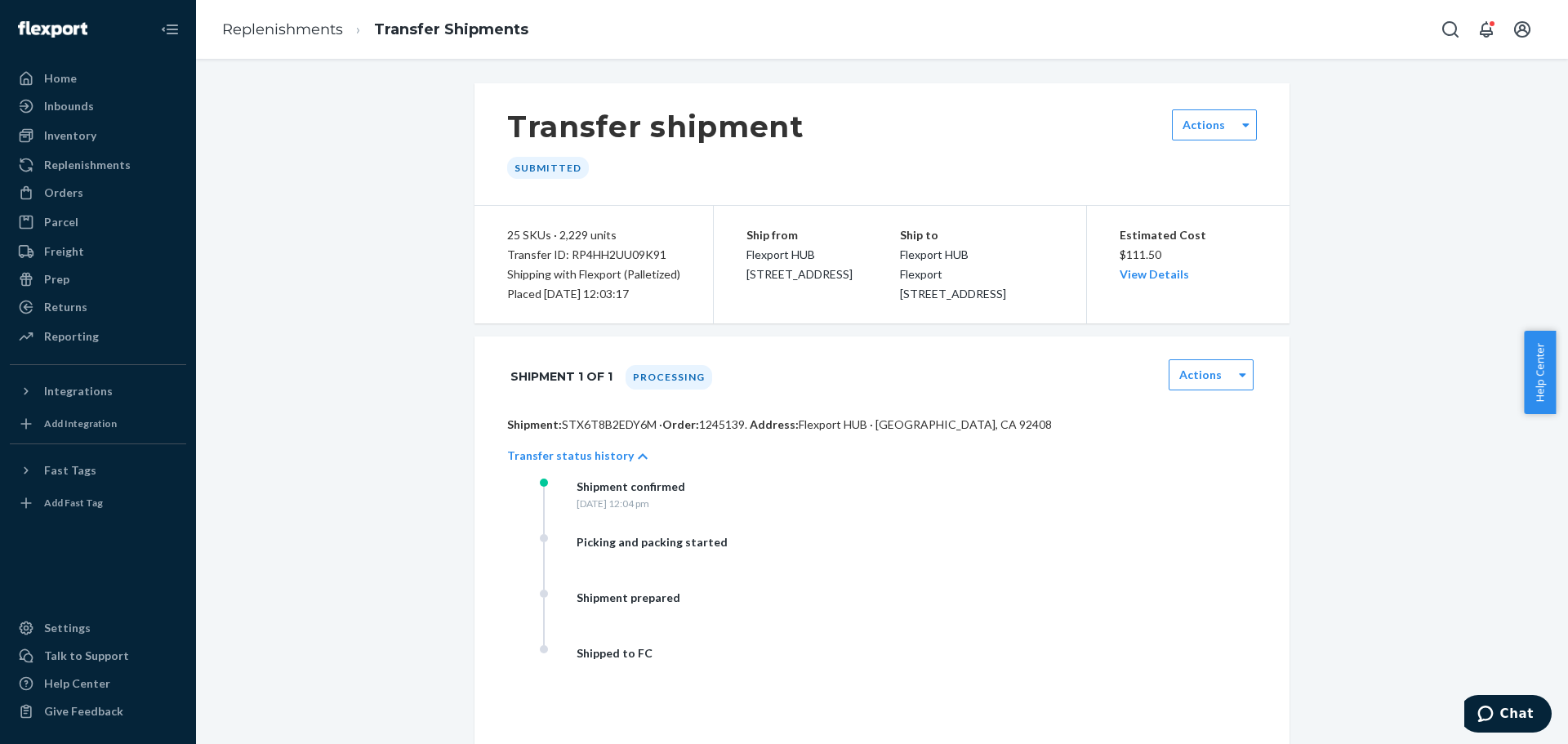
click at [601, 464] on p "Transfer status history" at bounding box center [570, 456] width 127 height 17
